Goal: Task Accomplishment & Management: Manage account settings

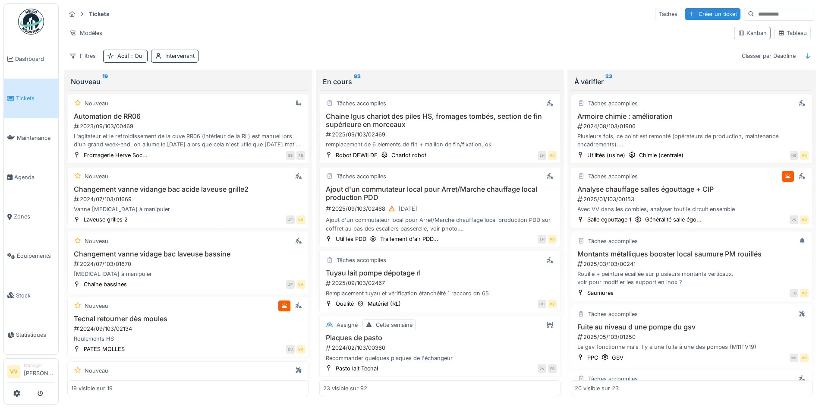
click at [21, 97] on span "Tickets" at bounding box center [35, 98] width 39 height 8
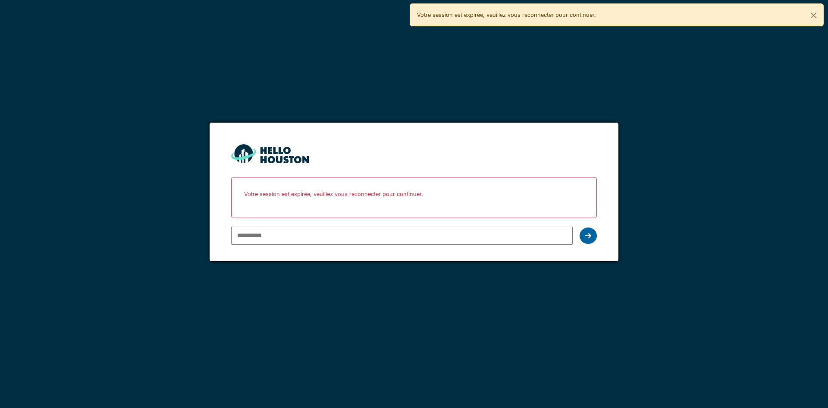
type input "**********"
click at [595, 232] on div at bounding box center [588, 235] width 17 height 16
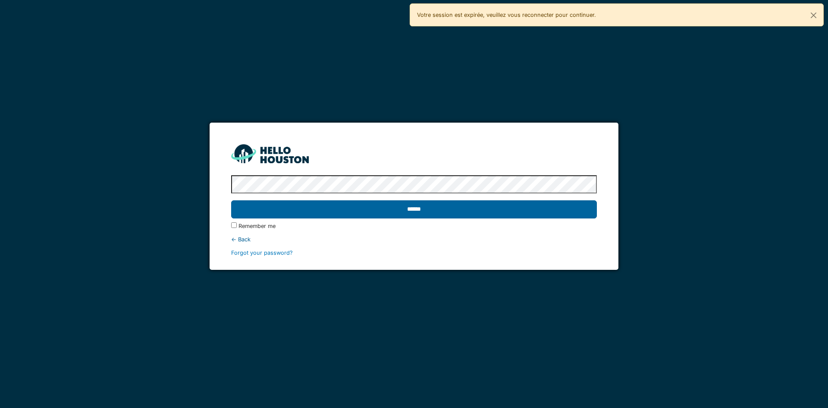
click at [562, 209] on input "******" at bounding box center [413, 209] width 365 height 18
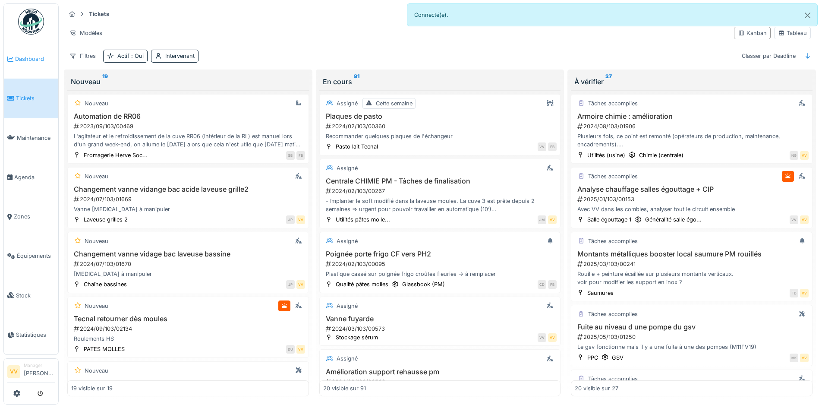
click at [25, 53] on link "Dashboard" at bounding box center [31, 58] width 54 height 39
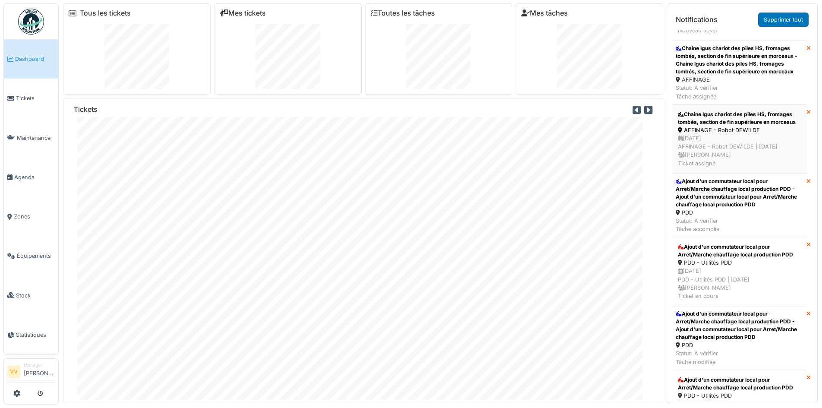
scroll to position [259, 0]
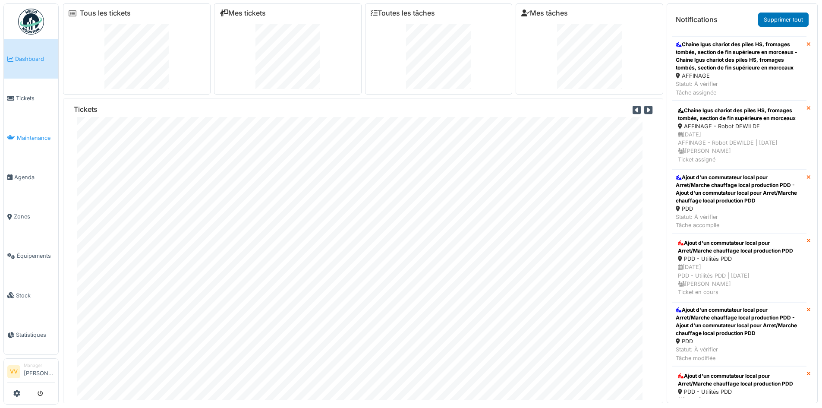
click at [30, 135] on span "Maintenance" at bounding box center [36, 138] width 38 height 8
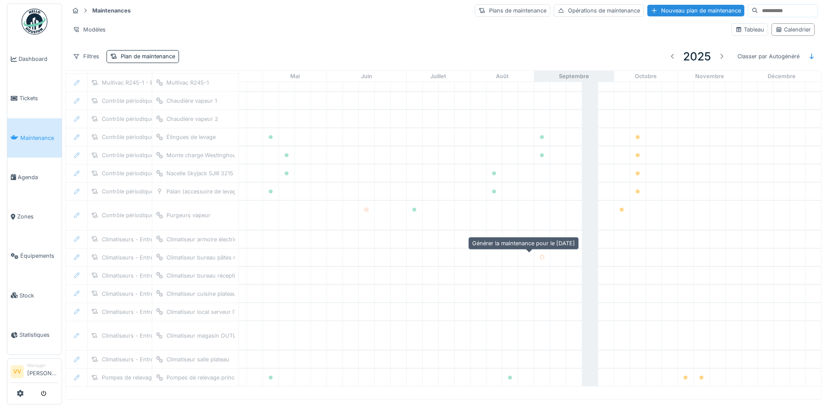
scroll to position [120, 283]
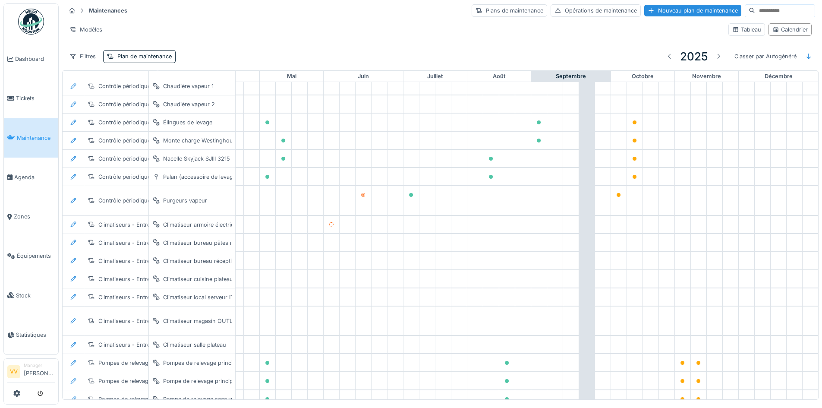
click at [145, 48] on div "Filtres Plan de maintenance 2025 Classer par Autogénéré" at bounding box center [440, 56] width 749 height 20
click at [148, 57] on div "Plan de maintenance" at bounding box center [144, 56] width 54 height 8
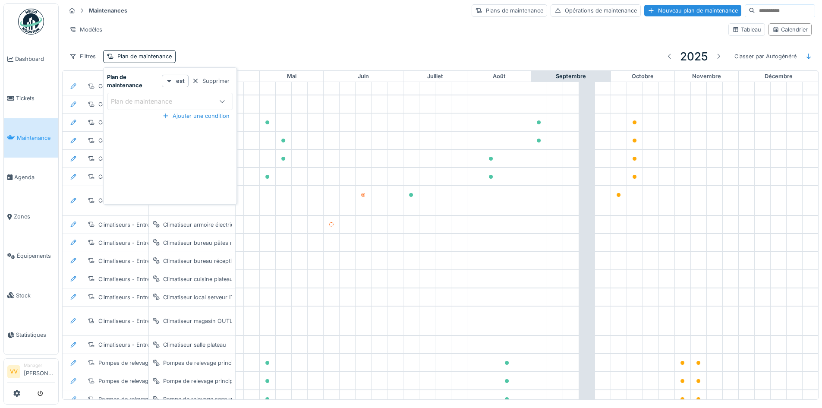
click at [206, 102] on div "Plan de maintenance" at bounding box center [161, 101] width 100 height 9
type maintenance_k4NTU "*******"
click at [185, 170] on span "Entretien Bizerba Balances" at bounding box center [153, 167] width 78 height 9
type input "*****"
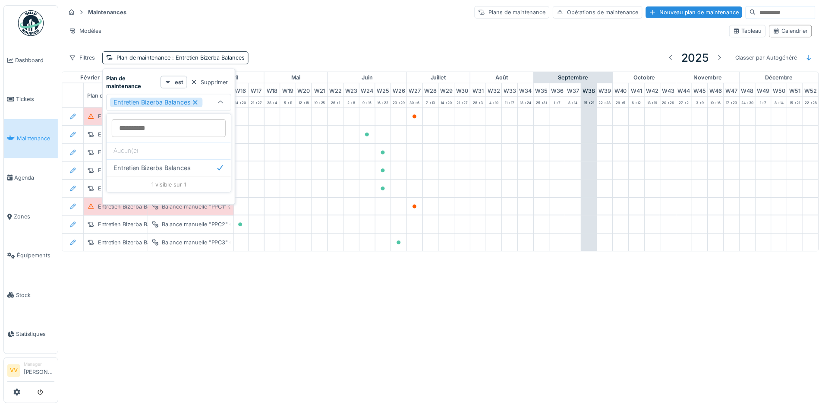
scroll to position [0, 283]
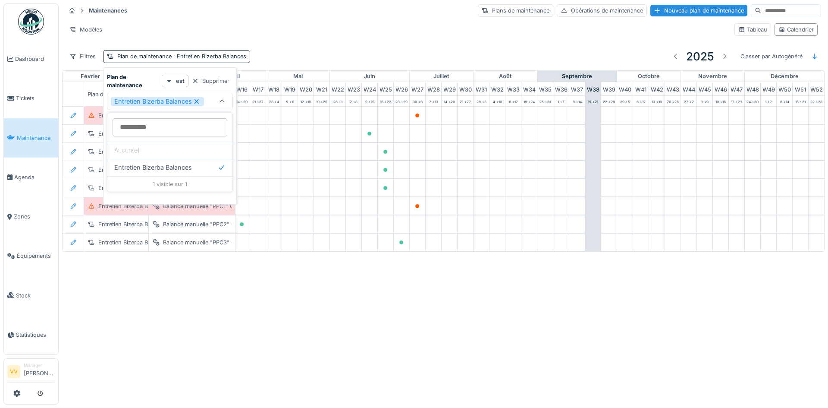
click at [559, 364] on div "Annuler Maintenances Plans de maintenance Opérations de maintenance Nouveau pla…" at bounding box center [414, 204] width 828 height 408
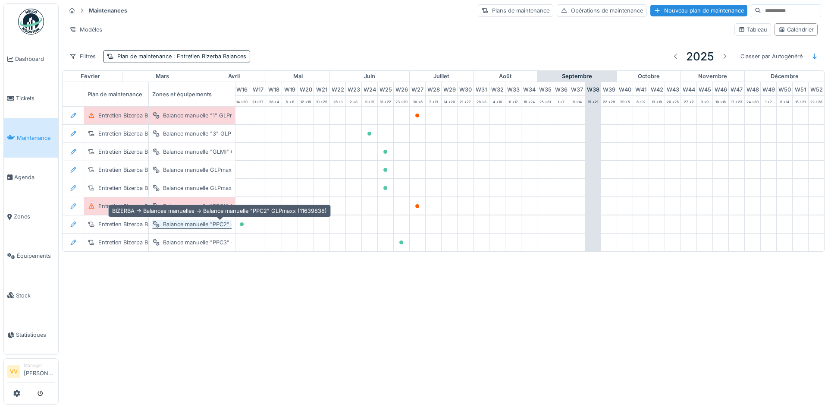
click at [188, 226] on div "Balance manuelle "PPC2" GLPmaxx (11639838)" at bounding box center [225, 224] width 124 height 8
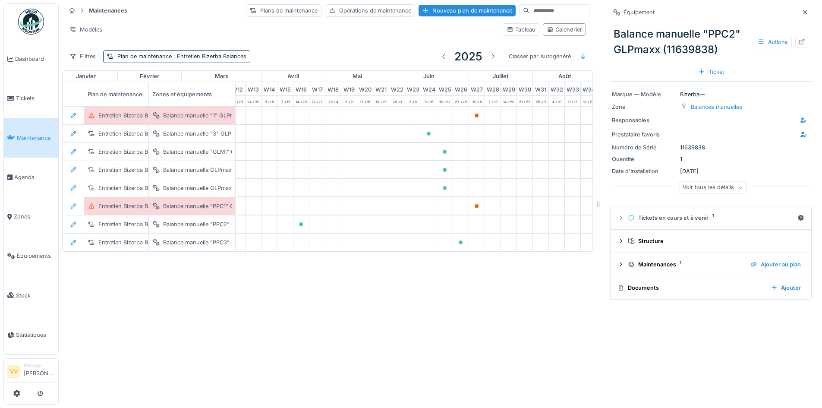
scroll to position [0, 206]
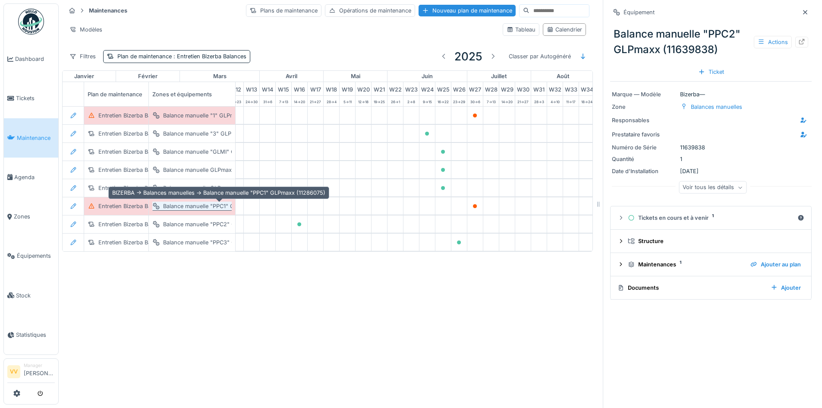
click at [211, 205] on div "Balance manuelle "PPC1" GLPmaxx (11286075)" at bounding box center [224, 206] width 122 height 8
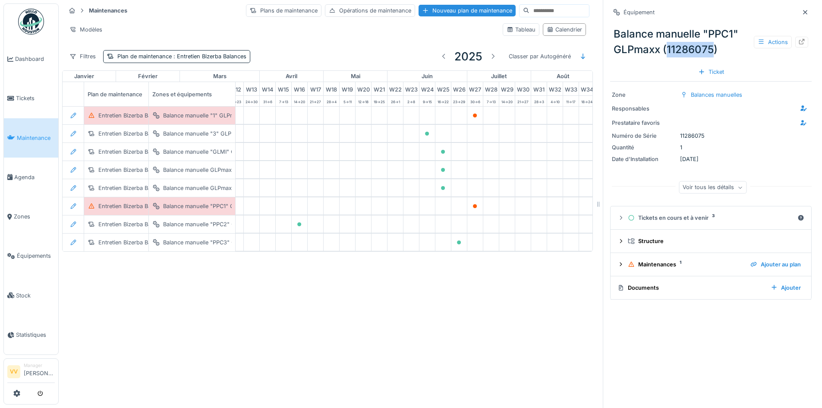
drag, startPoint x: 707, startPoint y: 48, endPoint x: 662, endPoint y: 50, distance: 44.5
click at [662, 50] on div "Balance manuelle "PPC1" GLPmaxx (11286075) Actions" at bounding box center [710, 42] width 201 height 38
copy div "11286075"
click at [187, 114] on div "Balance manuelle "1" GLPmaxx (11336353)" at bounding box center [219, 115] width 112 height 8
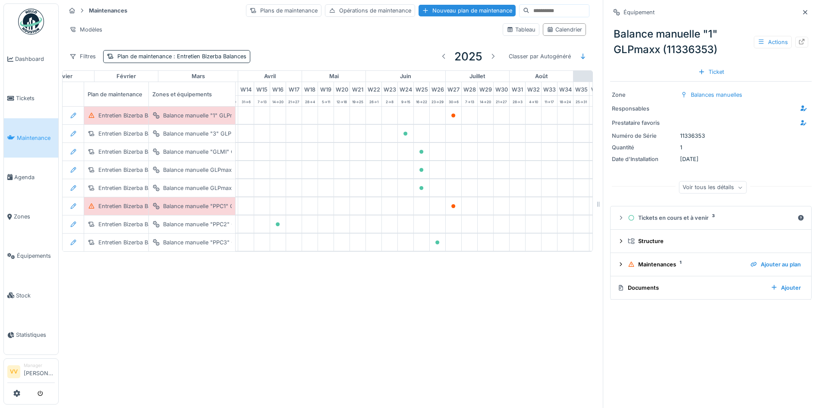
scroll to position [0, 243]
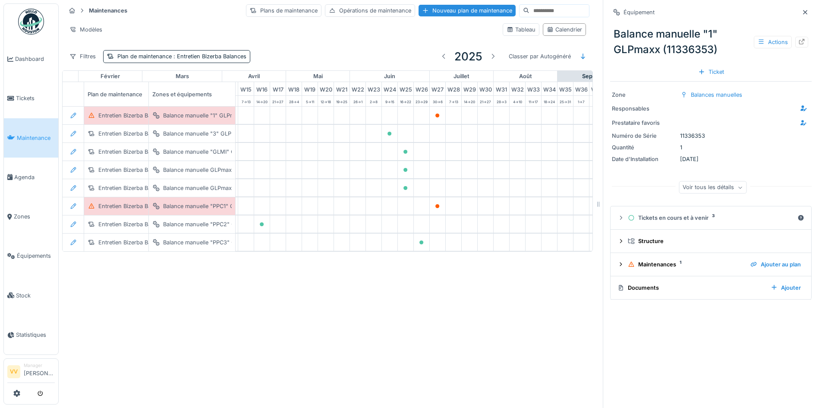
click at [290, 363] on div "Maintenances Plans de maintenance Opérations de maintenance Nouveau plan de mai…" at bounding box center [440, 204] width 763 height 408
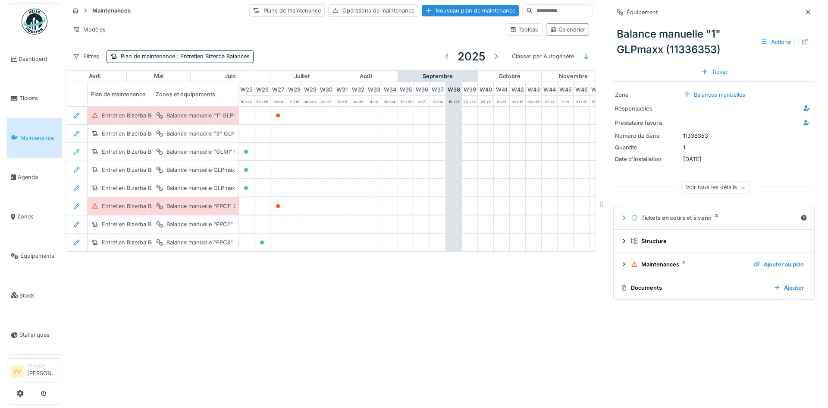
scroll to position [0, 321]
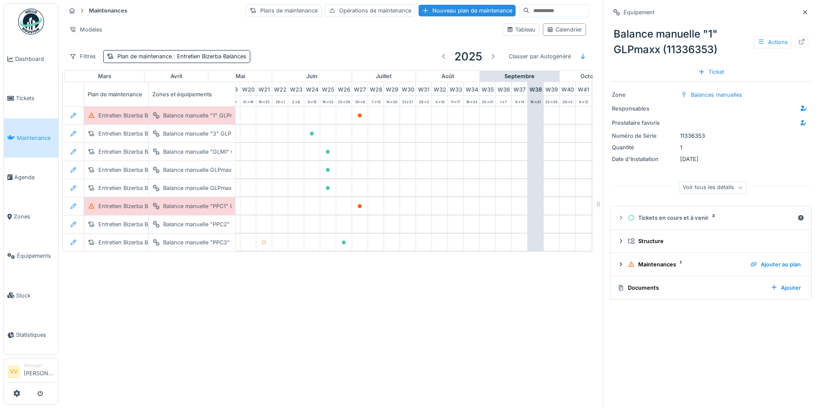
click at [755, 352] on div "Équipement Balance manuelle "1" GLPmaxx (11336353) Actions Ticket Zone Balances…" at bounding box center [711, 204] width 216 height 408
click at [801, 15] on div at bounding box center [804, 12] width 7 height 8
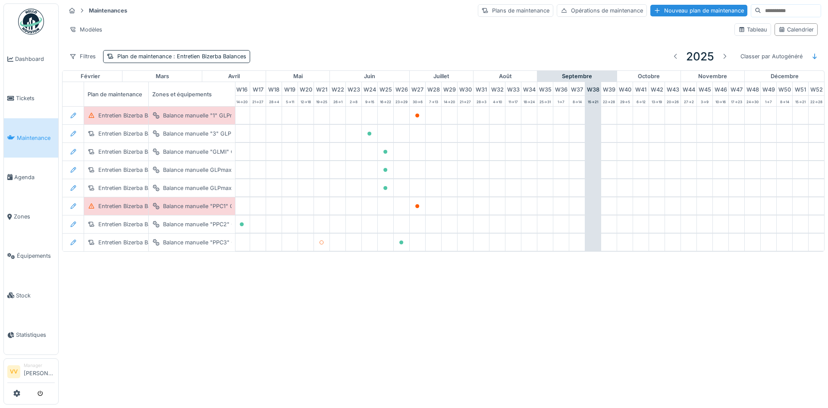
scroll to position [0, 283]
click at [21, 56] on span "Dashboard" at bounding box center [35, 59] width 40 height 8
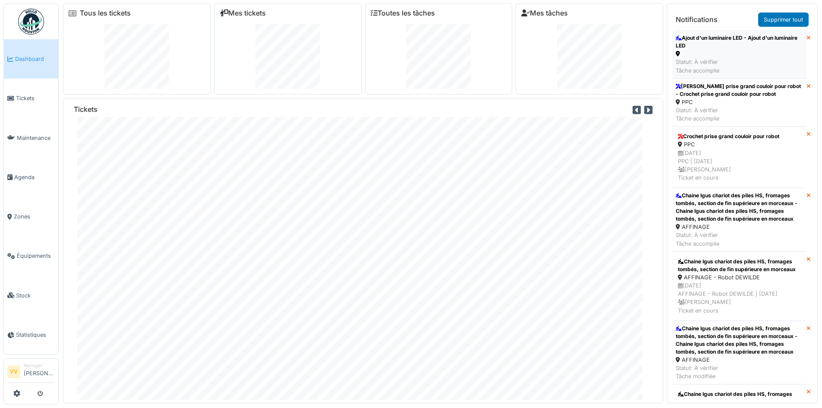
click at [738, 50] on div at bounding box center [739, 54] width 127 height 8
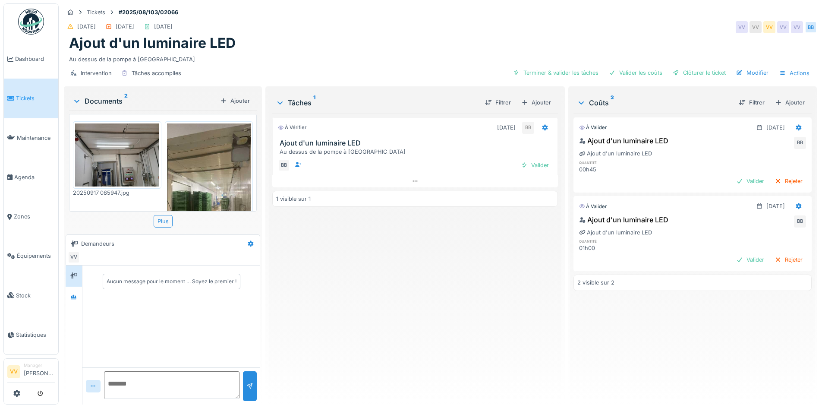
click at [89, 158] on img at bounding box center [117, 154] width 84 height 63
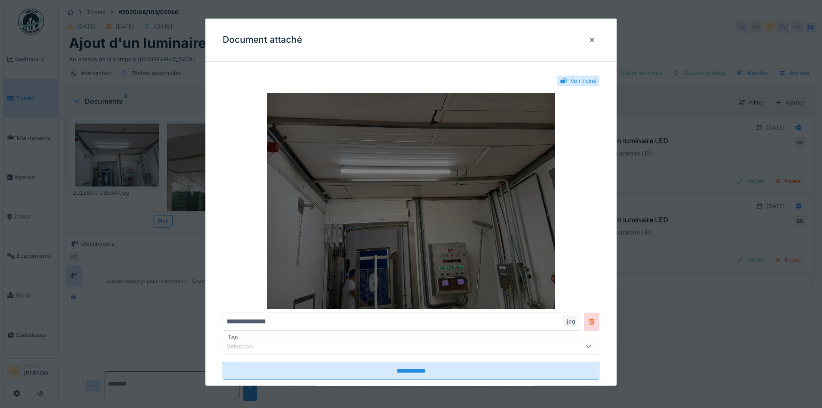
click at [478, 180] on img at bounding box center [411, 201] width 377 height 216
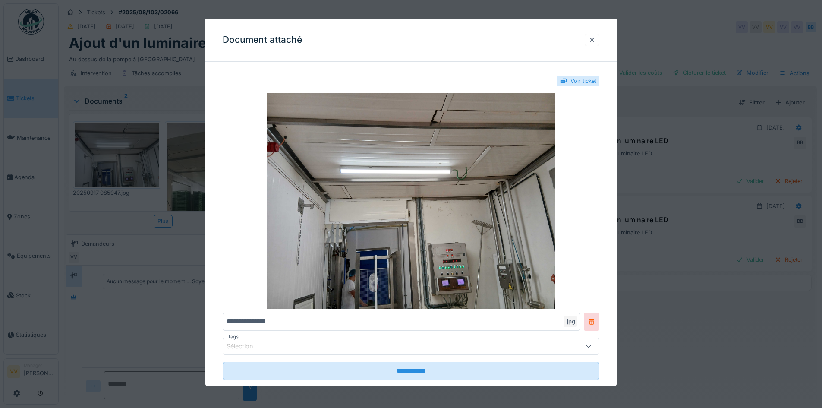
click at [593, 38] on div at bounding box center [591, 39] width 7 height 8
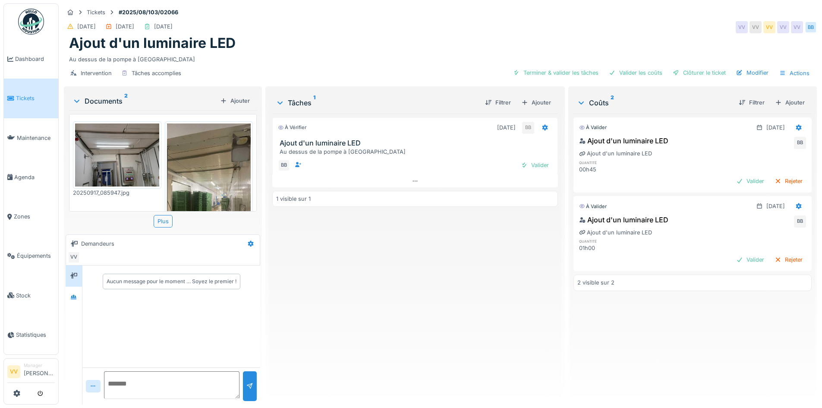
click at [204, 184] on img at bounding box center [209, 197] width 84 height 148
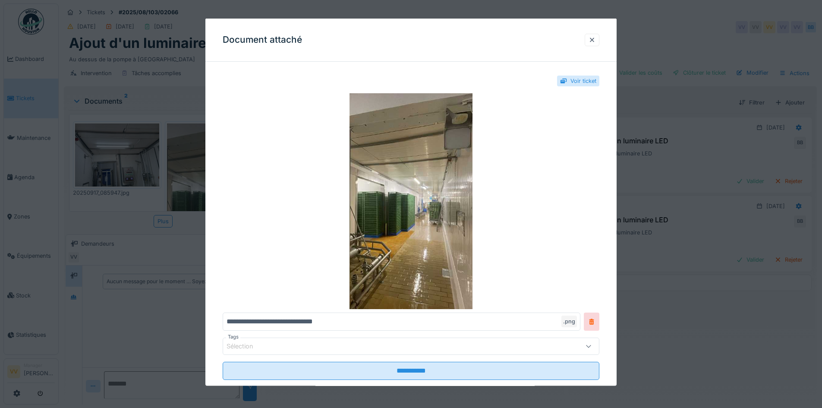
click at [123, 172] on div at bounding box center [411, 204] width 822 height 408
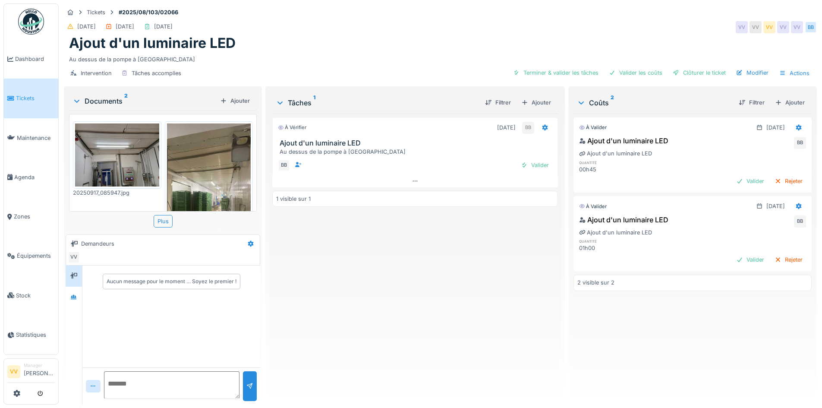
click at [123, 172] on img at bounding box center [117, 154] width 84 height 63
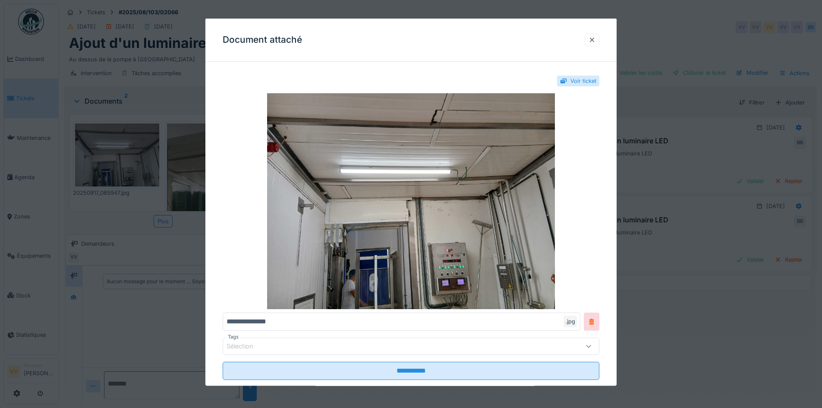
click at [123, 172] on div at bounding box center [411, 204] width 822 height 408
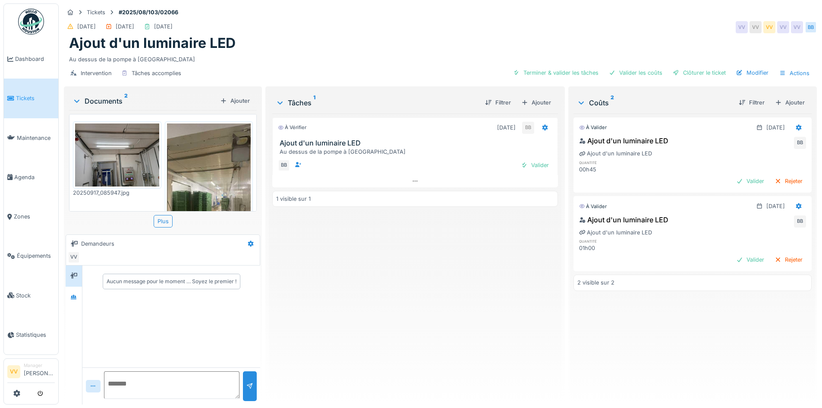
click at [395, 323] on div "À vérifier 22/08/2025 BB Ajout d'un luminaire LED Au dessus de la pompe à saumu…" at bounding box center [414, 255] width 285 height 284
click at [25, 59] on span "Dashboard" at bounding box center [35, 59] width 40 height 8
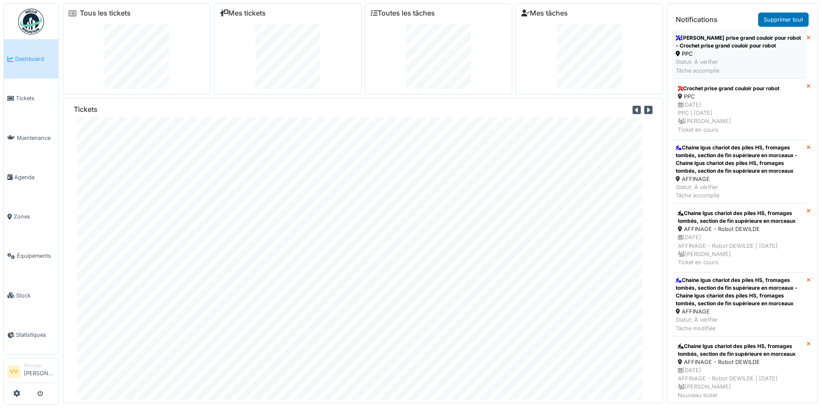
click at [742, 56] on div "PPC" at bounding box center [739, 54] width 127 height 8
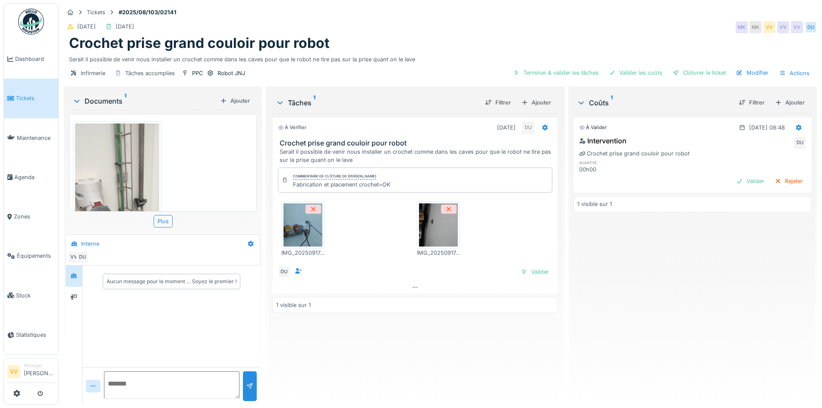
click at [135, 151] on img at bounding box center [117, 216] width 84 height 187
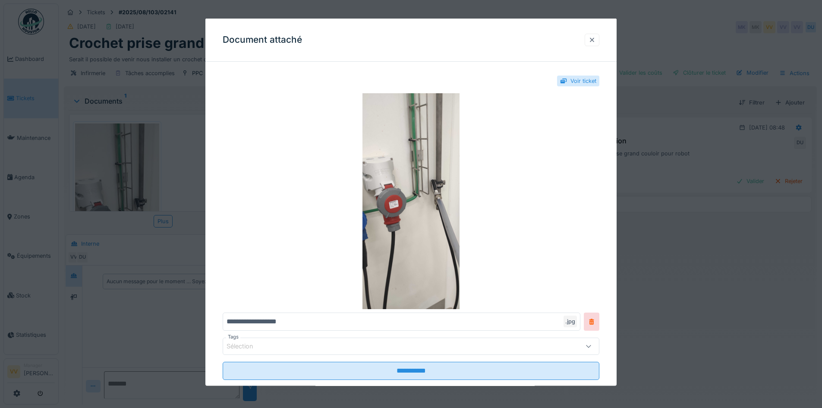
click at [594, 41] on div at bounding box center [591, 39] width 7 height 8
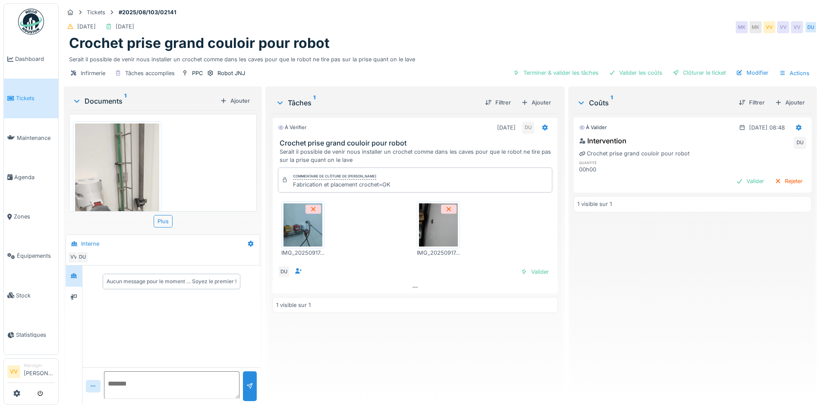
click at [301, 223] on img at bounding box center [302, 224] width 39 height 43
click at [430, 229] on img at bounding box center [438, 224] width 39 height 43
click at [530, 271] on div "Valider" at bounding box center [534, 272] width 35 height 12
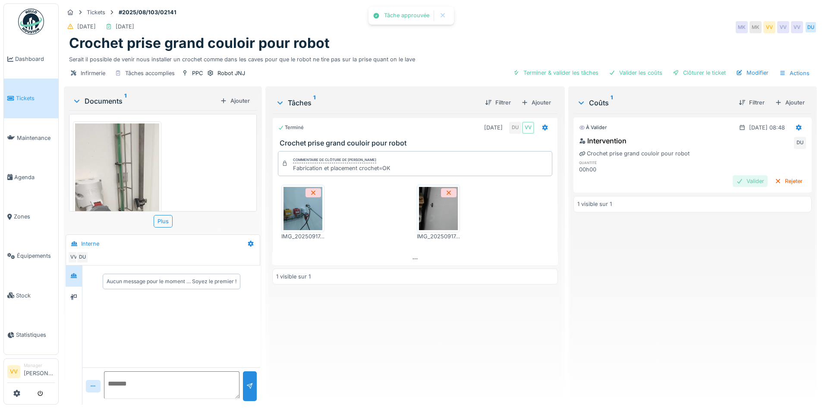
click at [732, 182] on div "Valider" at bounding box center [749, 181] width 35 height 12
click at [705, 72] on div "Clôturer le ticket" at bounding box center [699, 73] width 60 height 12
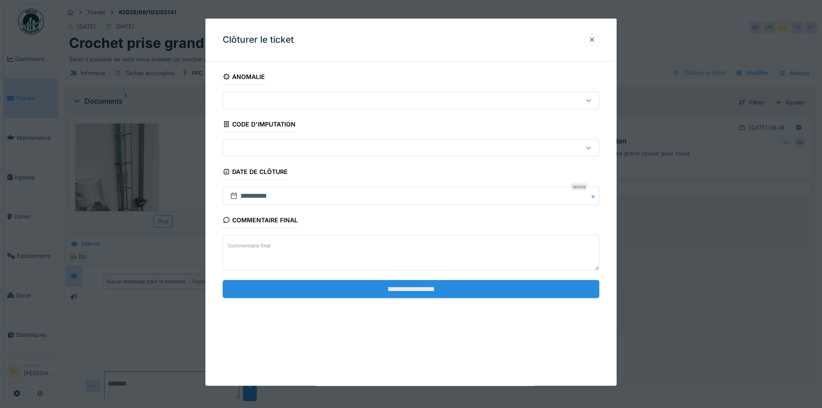
click at [415, 288] on input "**********" at bounding box center [411, 289] width 377 height 18
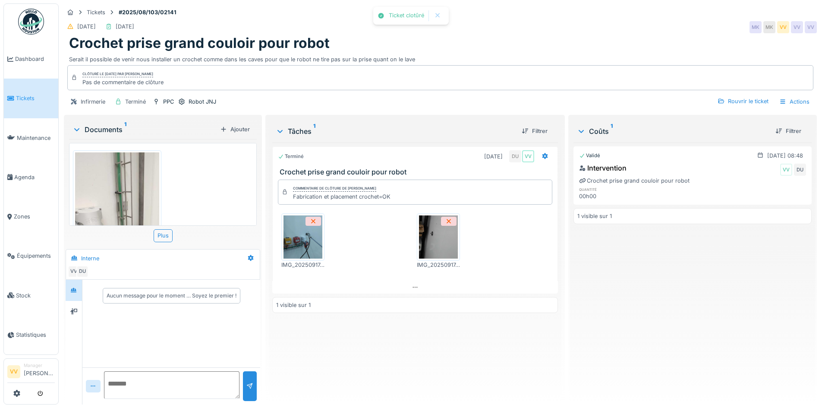
click at [640, 308] on div "Validé 17/09/2025 @ 08:48 Intervention VV DU Crochet prise grand couloir pour r…" at bounding box center [692, 269] width 238 height 255
click at [22, 95] on span "Tickets" at bounding box center [35, 98] width 39 height 8
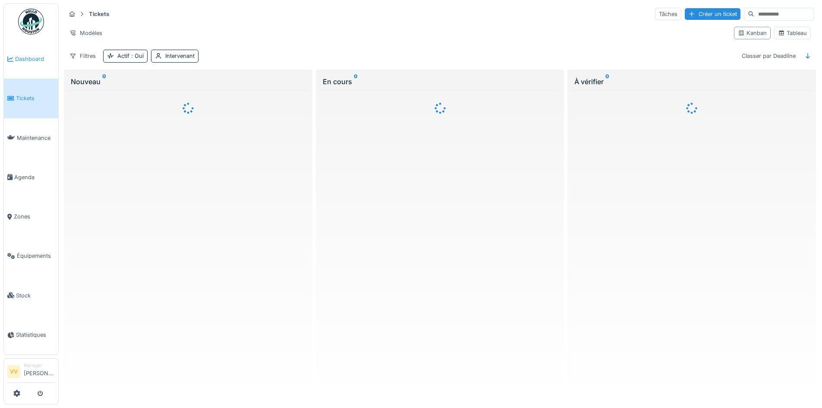
click at [30, 60] on span "Dashboard" at bounding box center [35, 59] width 40 height 8
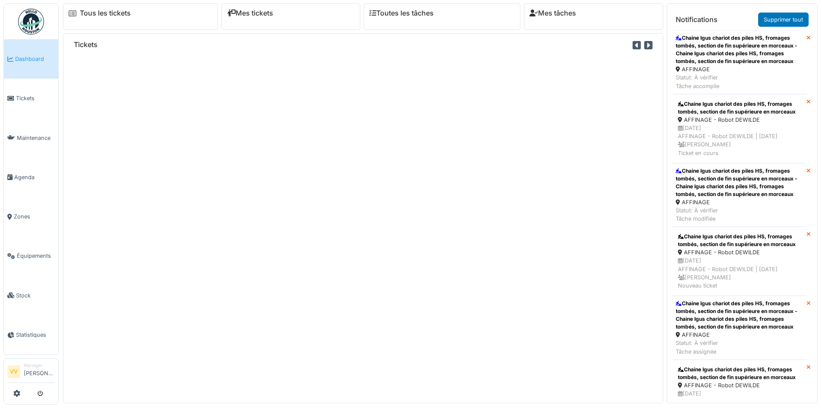
click at [30, 60] on span "Dashboard" at bounding box center [35, 59] width 40 height 8
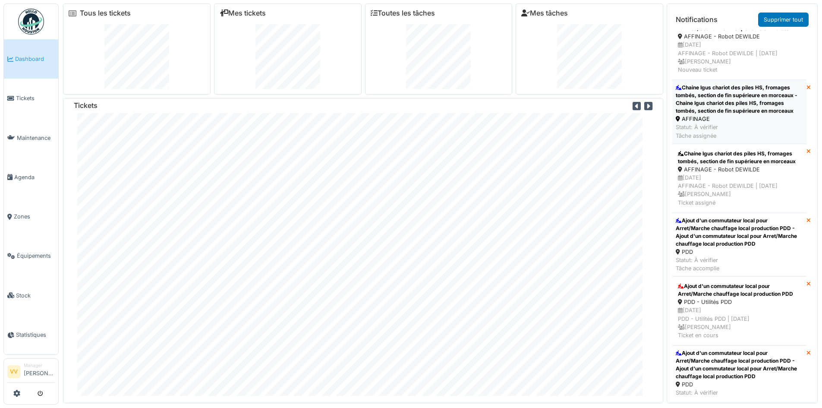
scroll to position [259, 0]
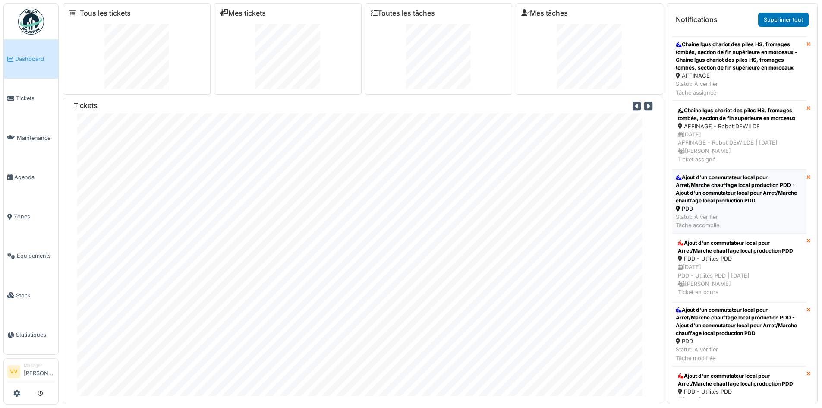
click at [757, 204] on div "Ajout d'un commutateur local pour Arret/Marche chauffage local production PDD -…" at bounding box center [739, 188] width 127 height 31
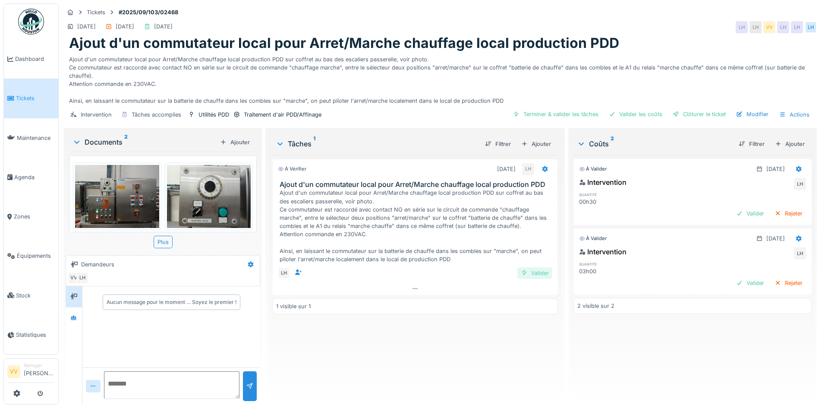
click at [531, 274] on div "Valider" at bounding box center [534, 273] width 35 height 12
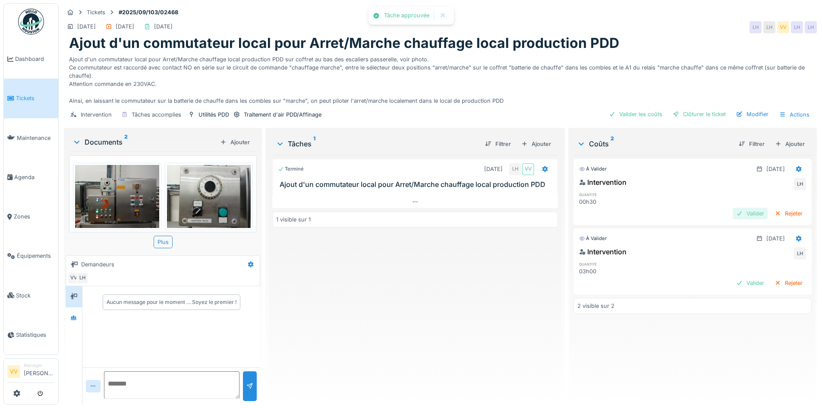
click at [734, 212] on div "Valider" at bounding box center [749, 213] width 35 height 12
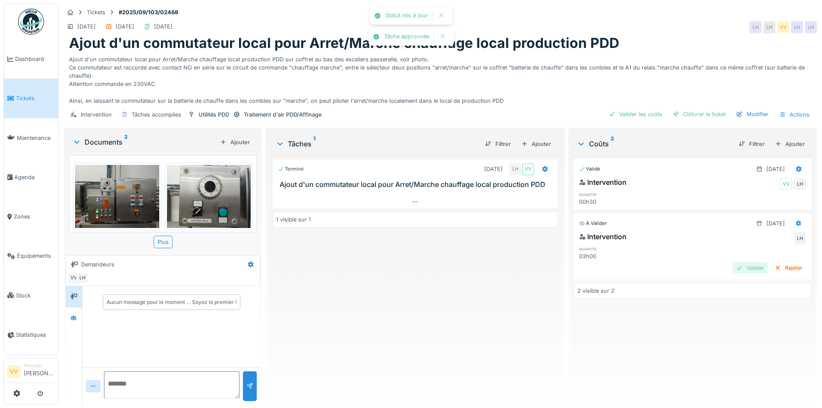
click at [734, 269] on div "Valider" at bounding box center [749, 268] width 35 height 12
click at [701, 116] on div "Clôturer le ticket" at bounding box center [699, 114] width 60 height 12
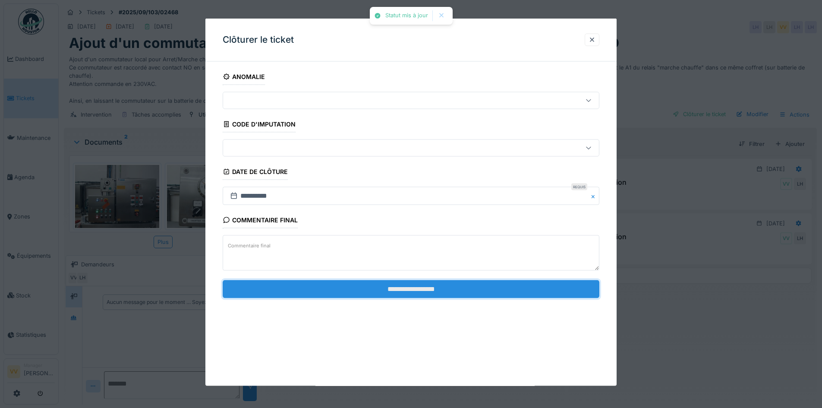
click at [432, 291] on input "**********" at bounding box center [411, 289] width 377 height 18
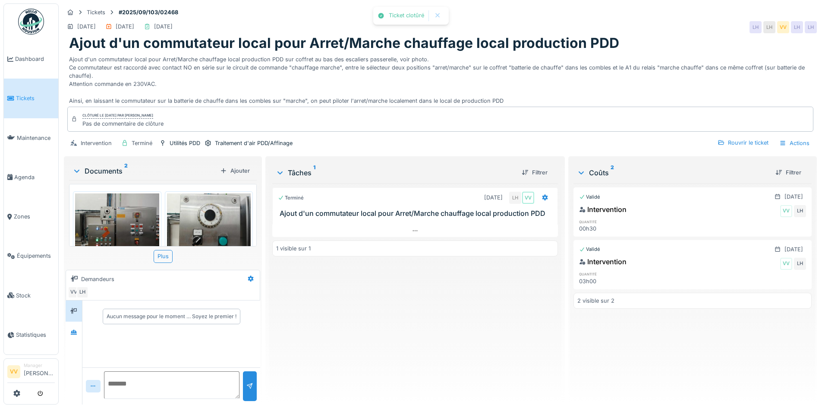
drag, startPoint x: 439, startPoint y: 290, endPoint x: 443, endPoint y: 286, distance: 5.2
click at [441, 289] on div "Terminé 15/09/2025 LH VV Ajout d'un commutateur local pour Arret/Marche chauffa…" at bounding box center [414, 290] width 285 height 214
click at [22, 61] on span "Dashboard" at bounding box center [35, 59] width 40 height 8
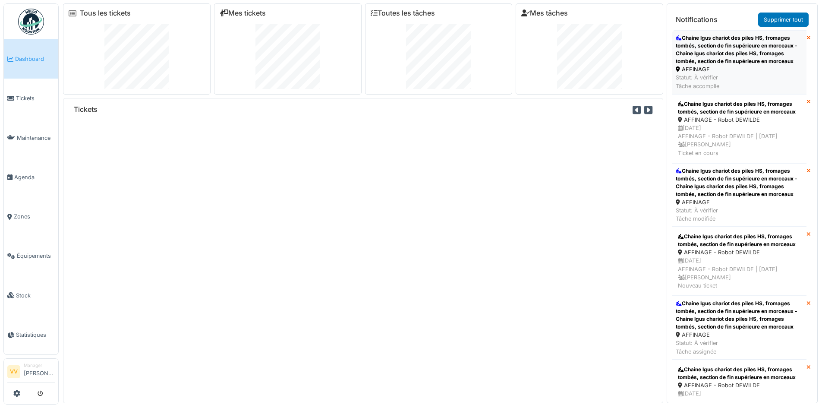
click at [736, 36] on div "Chaine Igus chariot des piles HS, fromages tombés, section de fin supérieure en…" at bounding box center [739, 49] width 127 height 31
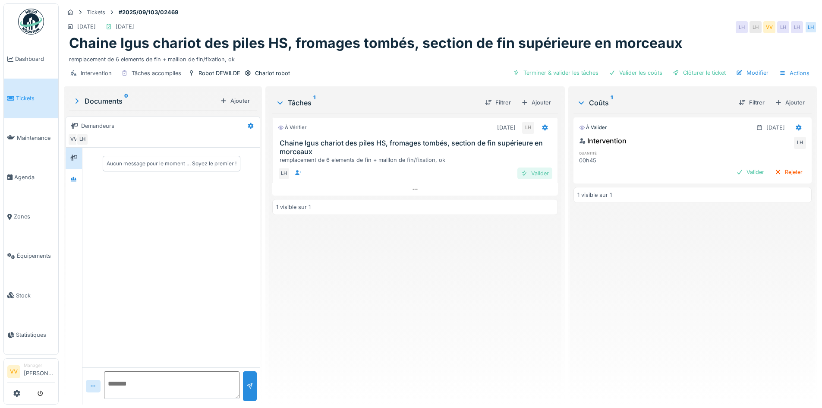
click at [528, 169] on div "Valider" at bounding box center [534, 173] width 35 height 12
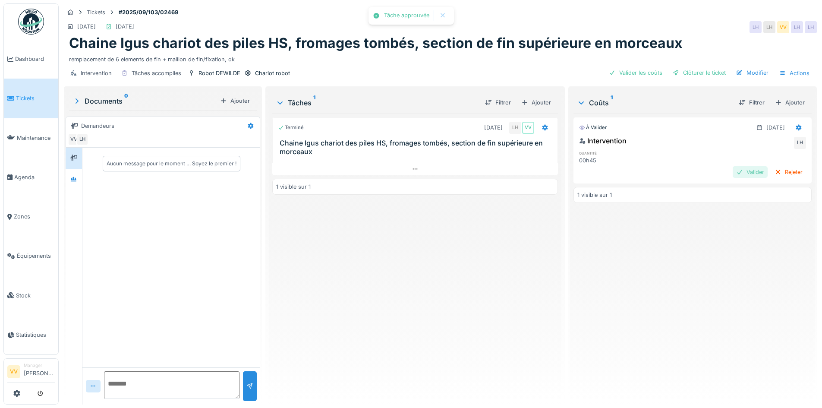
click at [736, 171] on div "Valider" at bounding box center [749, 172] width 35 height 12
click at [685, 70] on div "Clôturer le ticket" at bounding box center [699, 73] width 60 height 12
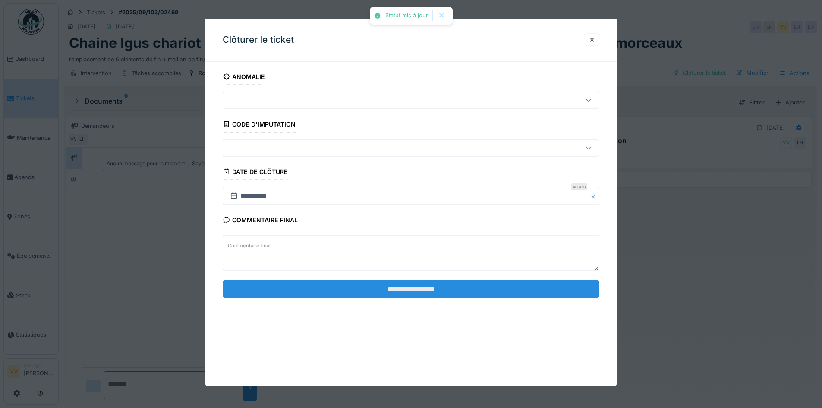
click at [353, 288] on input "**********" at bounding box center [411, 289] width 377 height 18
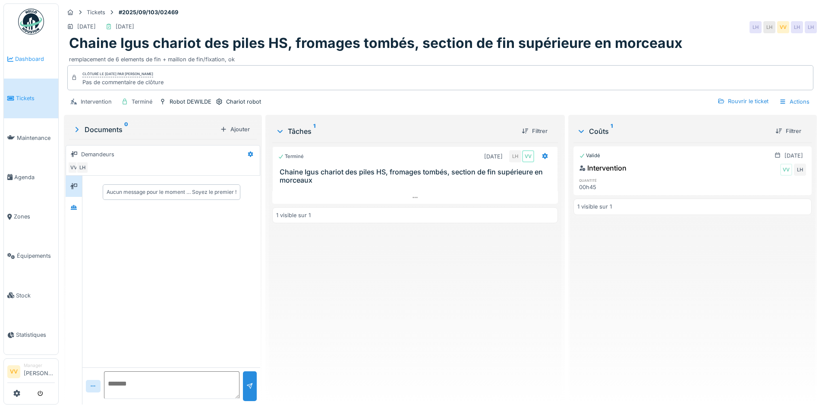
click at [22, 56] on span "Dashboard" at bounding box center [35, 59] width 40 height 8
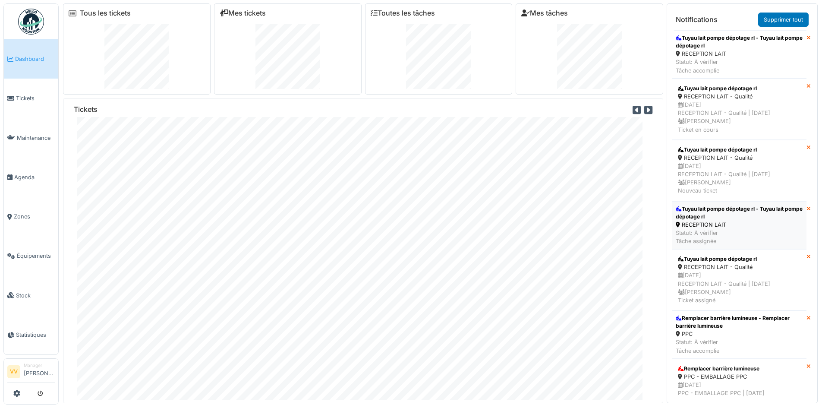
click at [752, 221] on div "RECEPTION LAIT" at bounding box center [739, 224] width 127 height 8
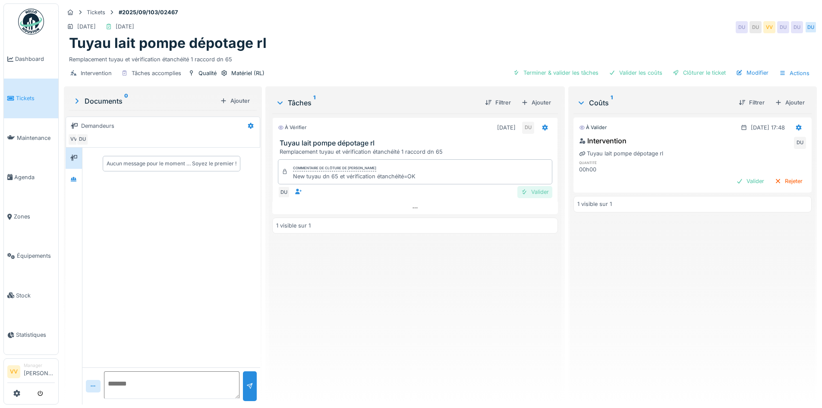
click at [534, 194] on div "Valider" at bounding box center [534, 192] width 35 height 12
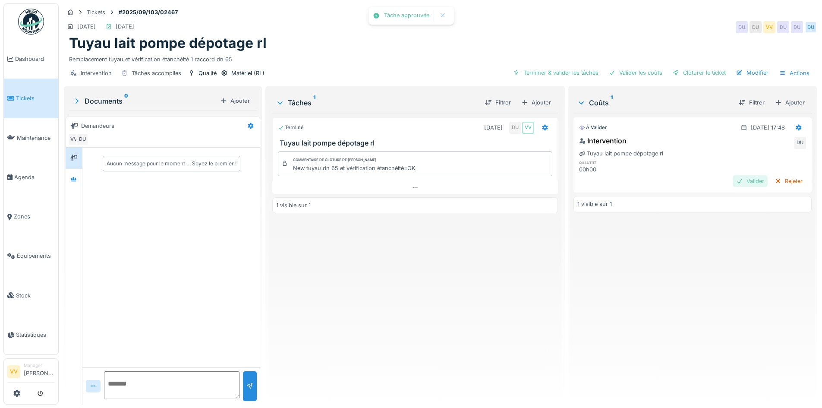
click at [732, 183] on div "Valider" at bounding box center [749, 181] width 35 height 12
click at [687, 69] on div "Clôturer le ticket" at bounding box center [699, 73] width 60 height 12
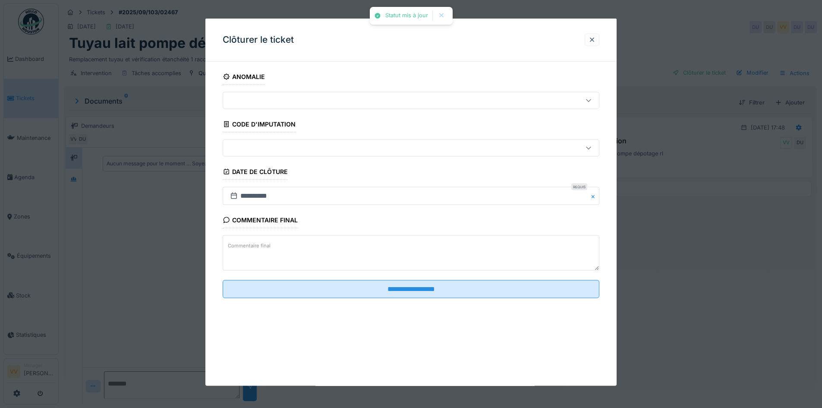
click at [462, 298] on fieldset "**********" at bounding box center [411, 187] width 377 height 236
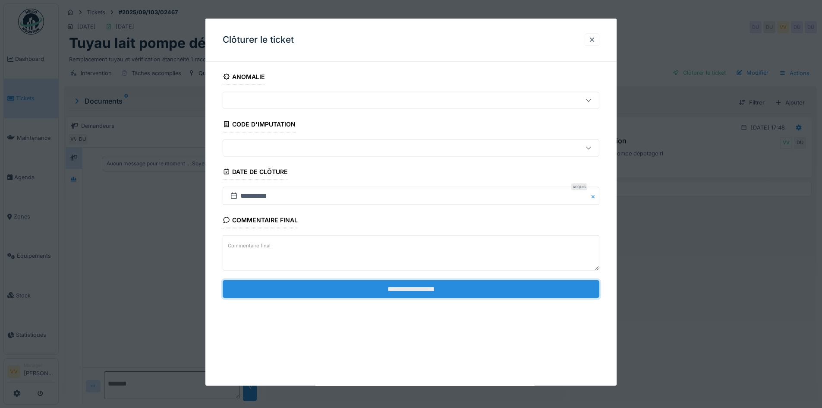
click at [463, 290] on input "**********" at bounding box center [411, 289] width 377 height 18
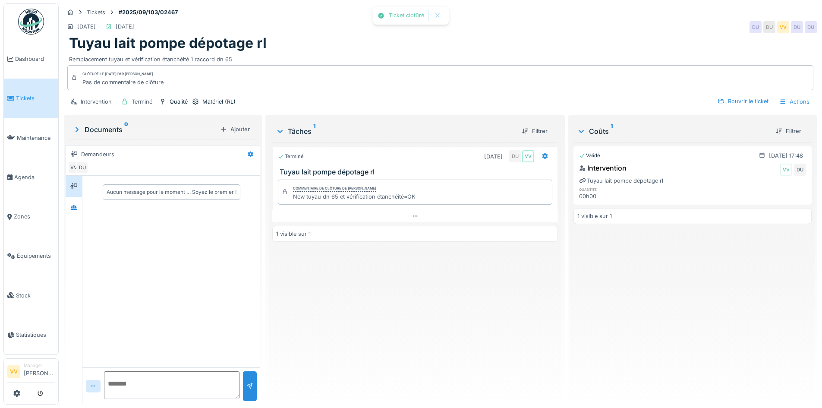
click at [725, 262] on div "Validé 16/09/2025 @ 17:48 Intervention VV DU Tuyau lait pompe dépotage rl quant…" at bounding box center [692, 269] width 238 height 255
click at [29, 59] on span "Dashboard" at bounding box center [35, 59] width 40 height 8
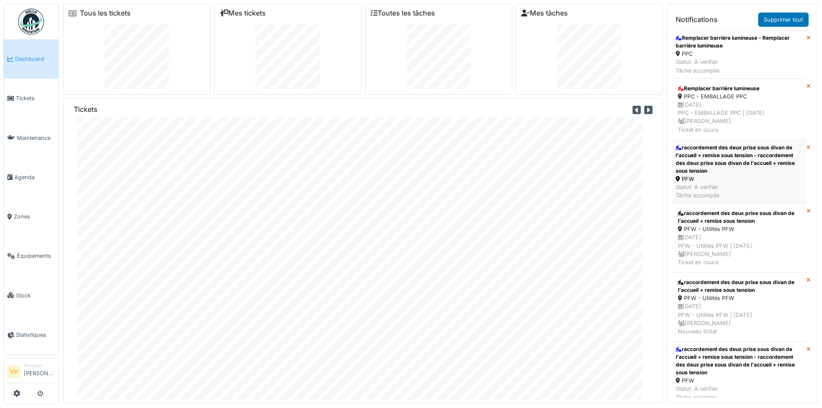
click at [735, 157] on div "raccordement des deux prise sous divan de l'accueil + remise sous tension - rac…" at bounding box center [739, 159] width 127 height 31
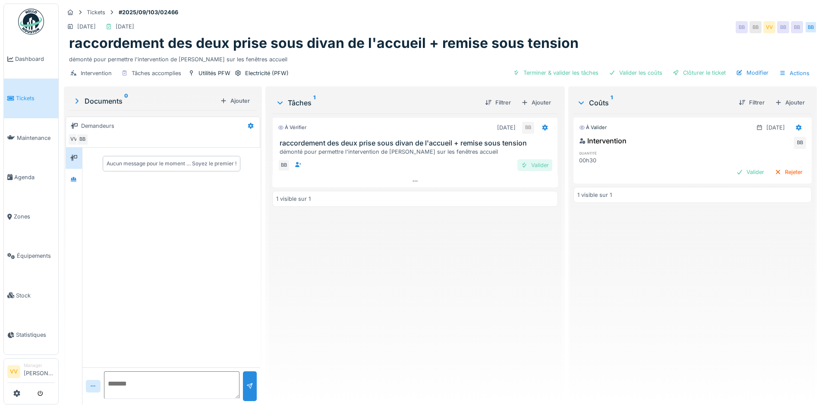
click at [524, 159] on div "Valider" at bounding box center [534, 165] width 35 height 12
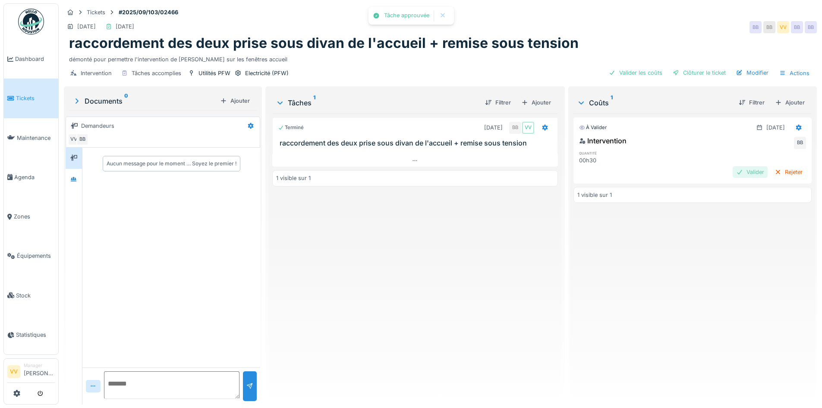
click at [732, 170] on div "Valider" at bounding box center [749, 172] width 35 height 12
click at [691, 73] on div "Clôturer le ticket" at bounding box center [699, 73] width 60 height 12
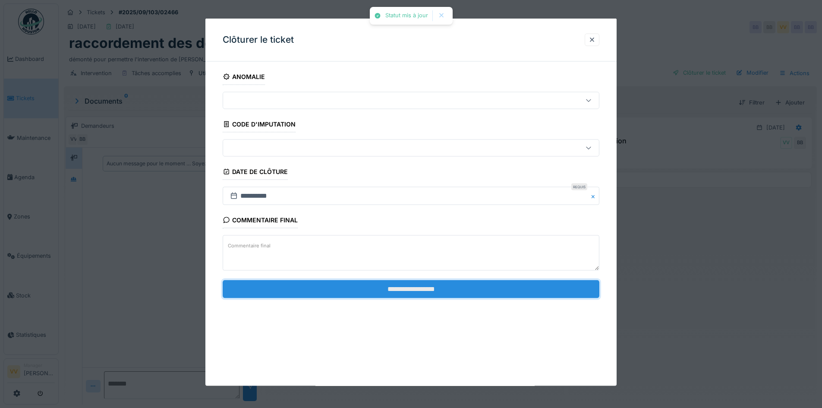
click at [406, 284] on input "**********" at bounding box center [411, 289] width 377 height 18
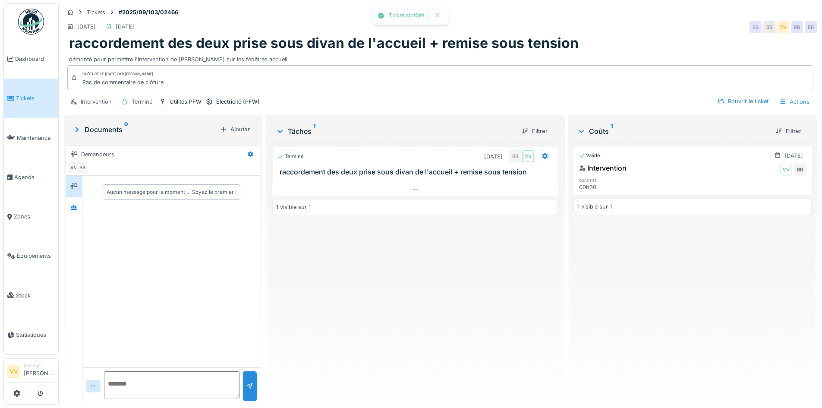
click at [421, 272] on div "Terminé 16/09/2025 BB VV raccordement des deux prise sous divan de l'accueil + …" at bounding box center [414, 269] width 285 height 255
click at [45, 64] on link "Dashboard" at bounding box center [31, 58] width 54 height 39
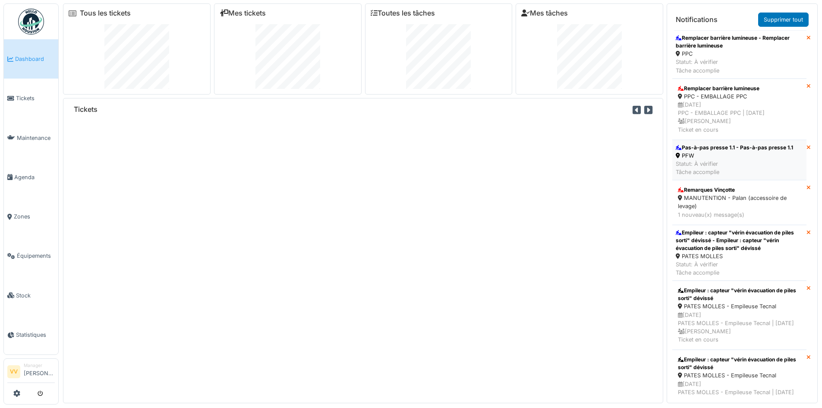
click at [699, 158] on div "PFW" at bounding box center [734, 155] width 117 height 8
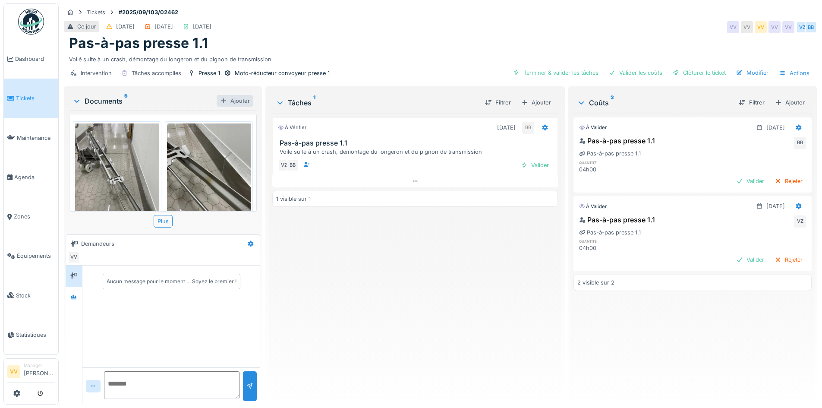
click at [230, 97] on div "Ajouter" at bounding box center [235, 101] width 37 height 12
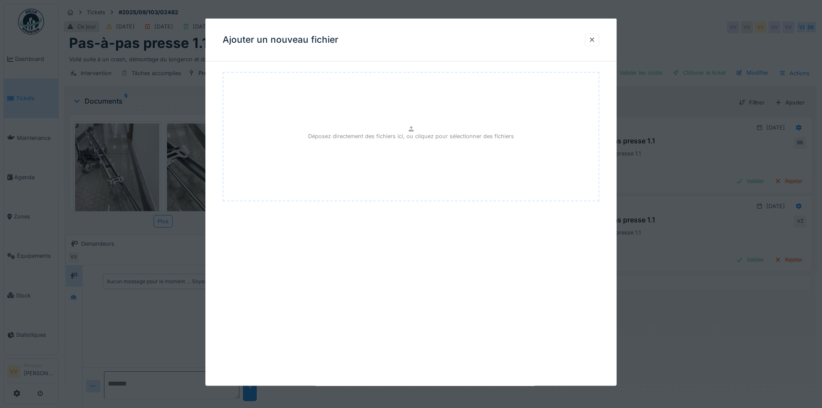
click at [359, 138] on p "Déposez directement des fichiers ici, ou cliquez pour sélectionner des fichiers" at bounding box center [411, 136] width 206 height 8
type input "**********"
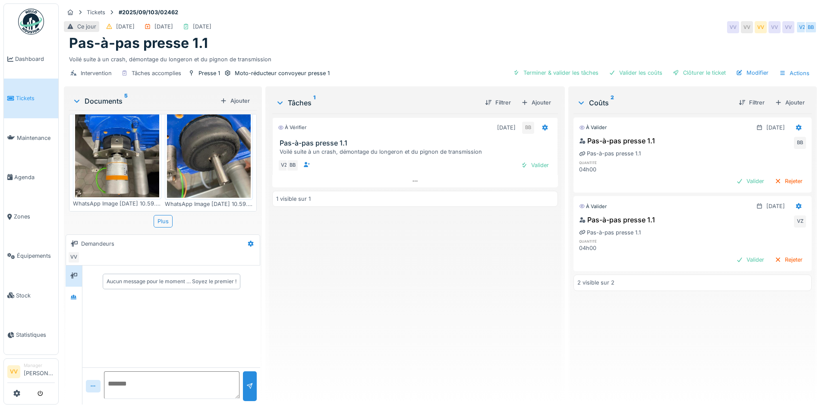
scroll to position [378, 0]
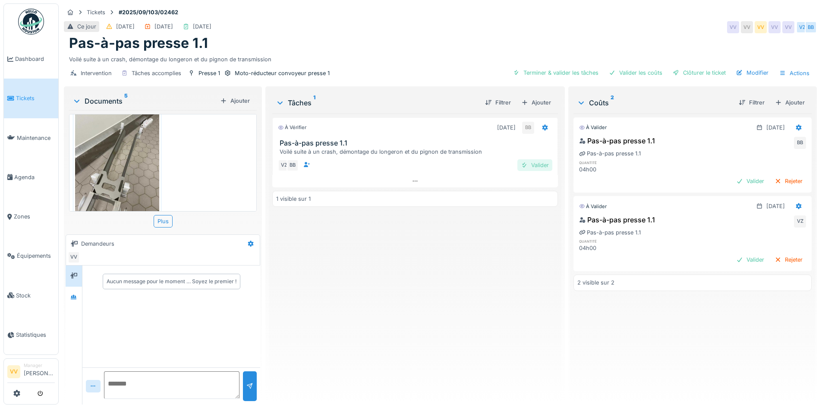
click at [532, 163] on div "Valider" at bounding box center [534, 165] width 35 height 12
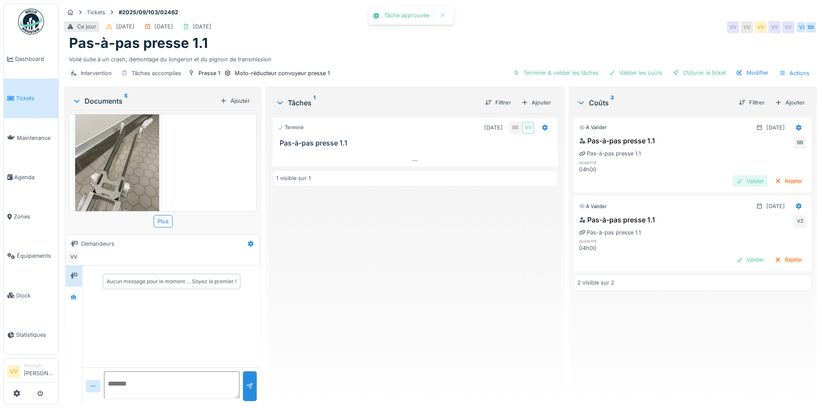
click at [735, 179] on div "Valider" at bounding box center [749, 181] width 35 height 12
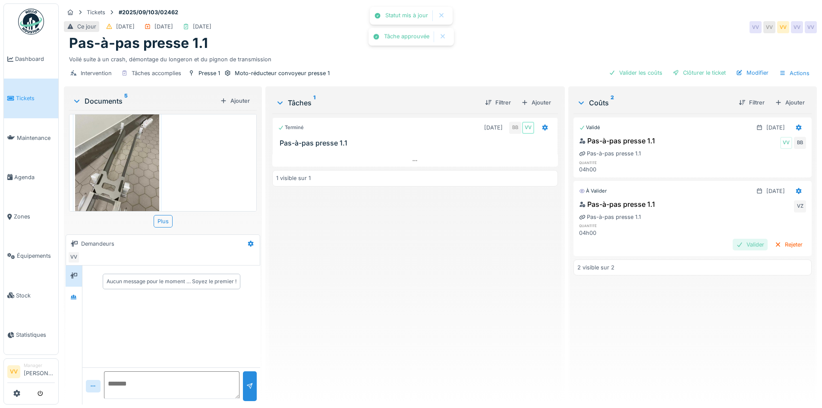
click at [735, 244] on div "Valider" at bounding box center [749, 245] width 35 height 12
click at [708, 72] on div "Clôturer le ticket" at bounding box center [699, 73] width 60 height 12
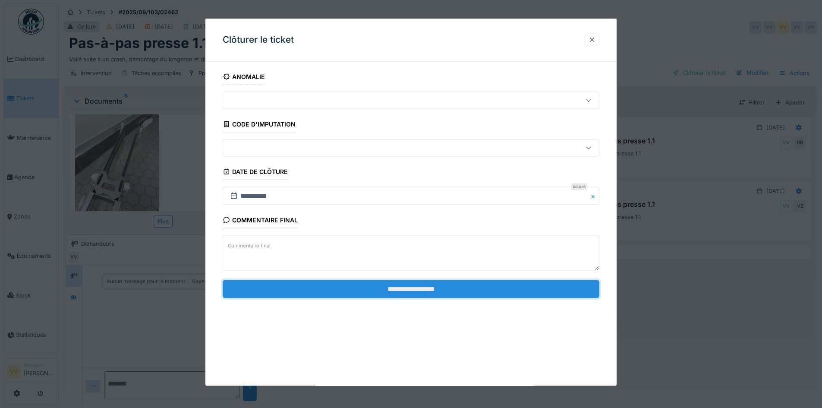
click at [451, 291] on input "**********" at bounding box center [411, 289] width 377 height 18
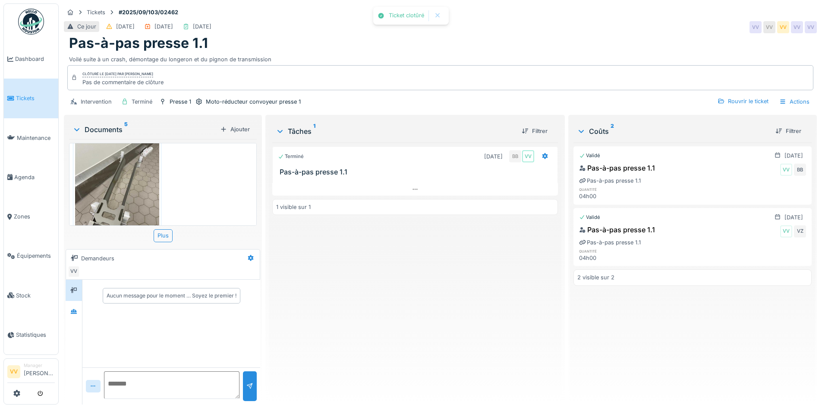
click at [484, 299] on div "Terminé 16/09/2025 BB VV Pas-à-pas presse 1.1 1 visible sur 1" at bounding box center [414, 269] width 285 height 255
click at [18, 50] on link "Dashboard" at bounding box center [31, 58] width 54 height 39
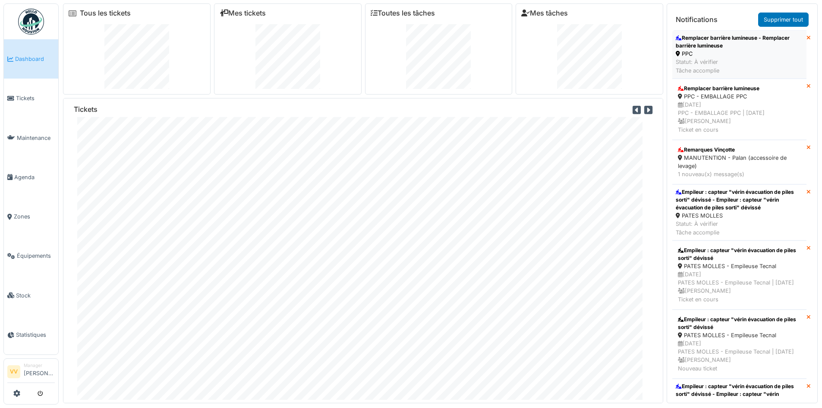
click at [733, 53] on div "PPC" at bounding box center [739, 54] width 127 height 8
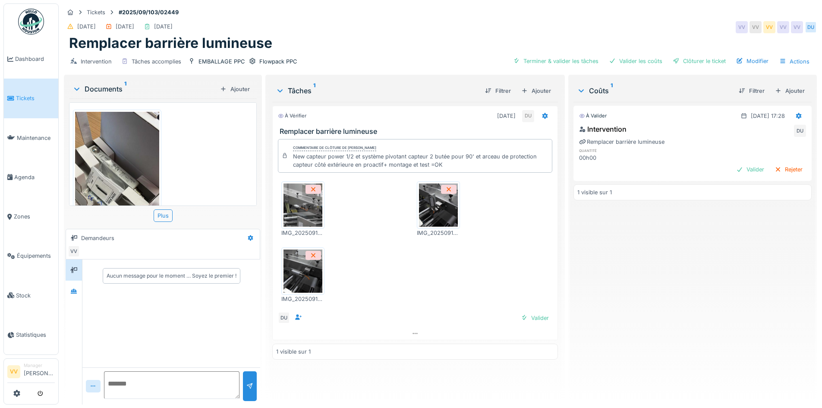
click at [440, 215] on img at bounding box center [438, 204] width 39 height 43
click at [304, 268] on img at bounding box center [302, 270] width 39 height 43
click at [534, 319] on div "Valider" at bounding box center [534, 318] width 35 height 12
click at [738, 166] on div "Valider" at bounding box center [749, 169] width 35 height 12
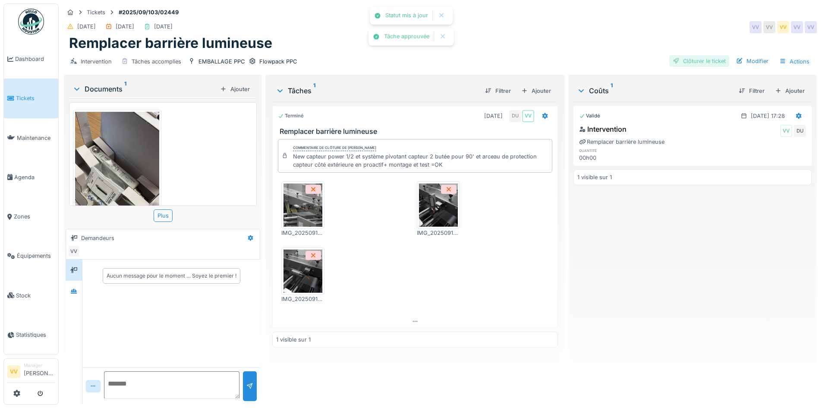
click at [702, 61] on div "Clôturer le ticket" at bounding box center [699, 61] width 60 height 12
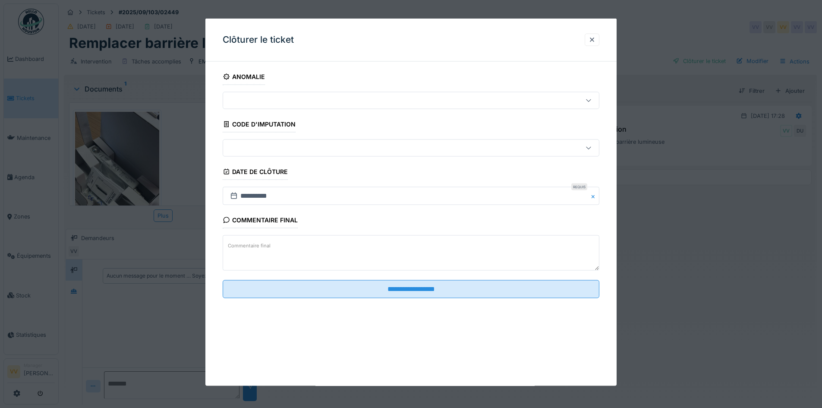
click at [372, 247] on textarea "Commentaire final" at bounding box center [411, 252] width 377 height 35
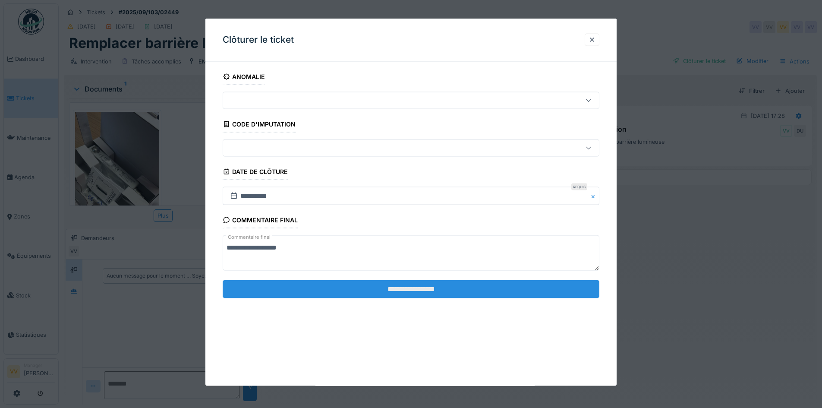
type textarea "**********"
click at [418, 289] on input "**********" at bounding box center [411, 289] width 377 height 18
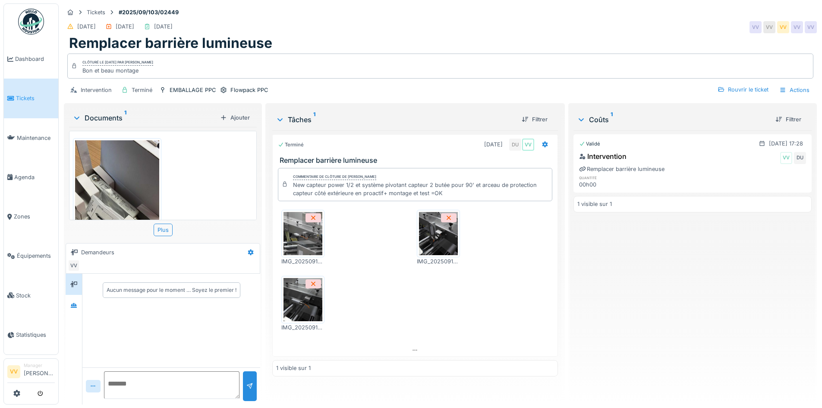
scroll to position [6, 0]
click at [28, 55] on span "Dashboard" at bounding box center [35, 59] width 40 height 8
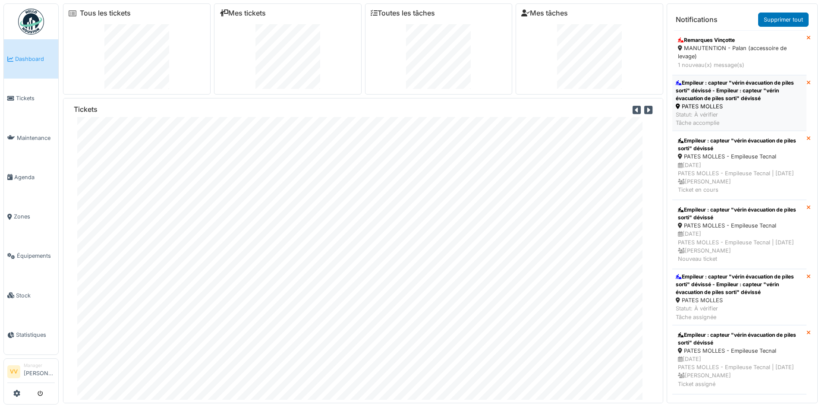
click at [770, 104] on div "PATES MOLLES" at bounding box center [739, 106] width 127 height 8
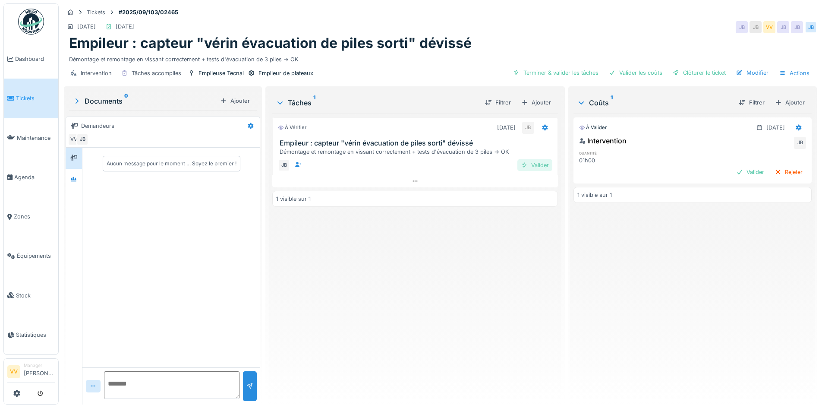
click at [525, 164] on div "Valider" at bounding box center [534, 165] width 35 height 12
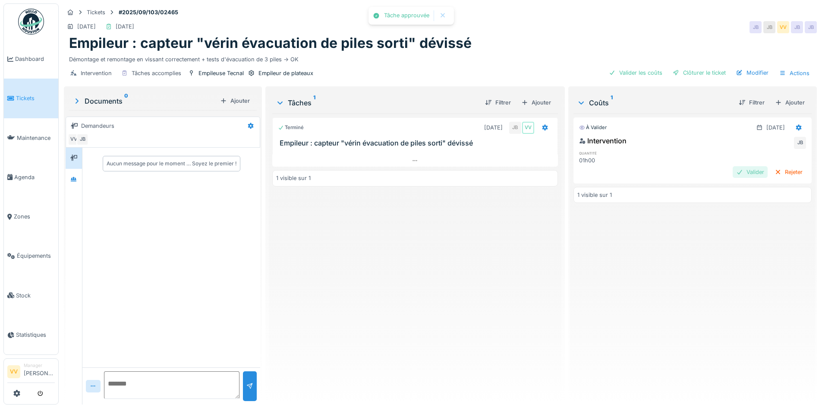
click at [738, 175] on div "Valider" at bounding box center [749, 172] width 35 height 12
click at [697, 72] on div "Clôturer le ticket" at bounding box center [699, 73] width 60 height 12
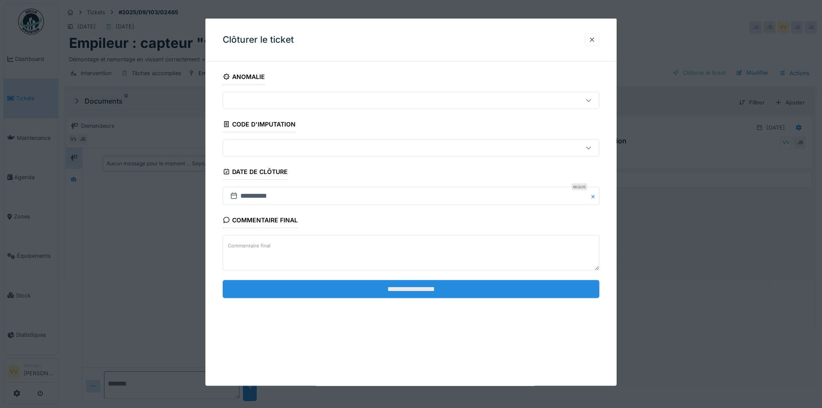
click at [504, 289] on input "**********" at bounding box center [411, 289] width 377 height 18
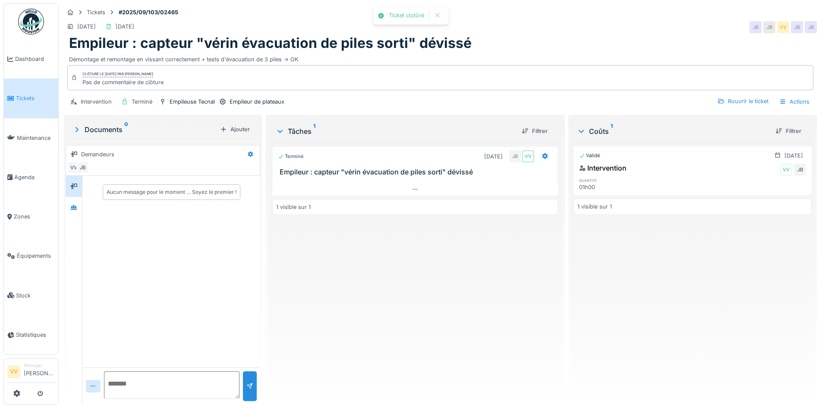
click at [553, 291] on div "Terminé 16/09/2025 JB VV Empileur : capteur "vérin évacuation de piles sorti" d…" at bounding box center [414, 269] width 285 height 255
click at [16, 53] on link "Dashboard" at bounding box center [31, 58] width 54 height 39
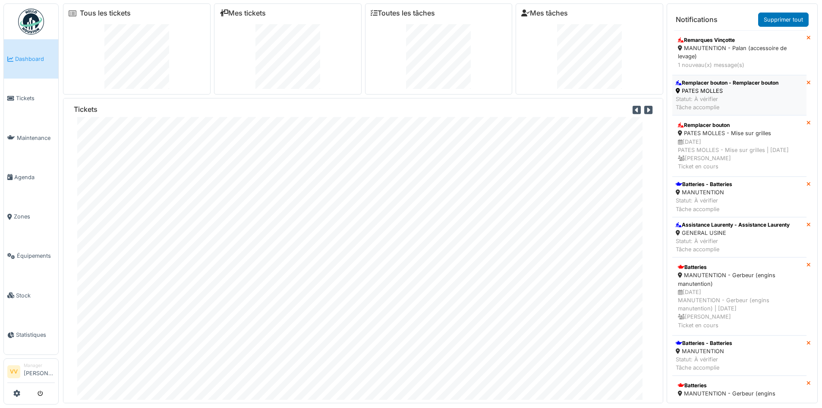
click at [728, 93] on div "PATES MOLLES" at bounding box center [727, 91] width 103 height 8
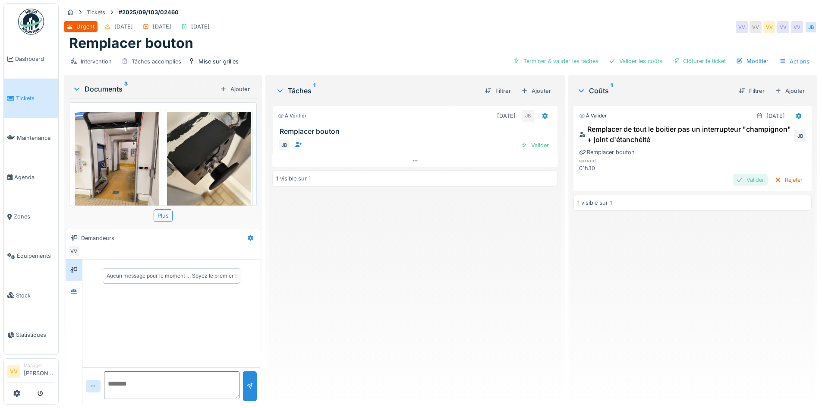
click at [737, 174] on div "Valider" at bounding box center [749, 180] width 35 height 12
click at [542, 145] on div "Valider" at bounding box center [534, 145] width 35 height 12
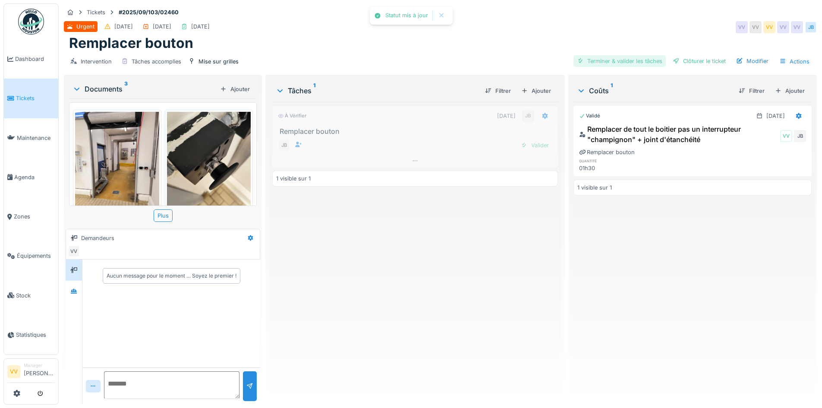
click at [612, 61] on div "Terminer & valider les tâches" at bounding box center [619, 61] width 92 height 12
click at [688, 59] on div "Clôturer le ticket" at bounding box center [699, 61] width 60 height 12
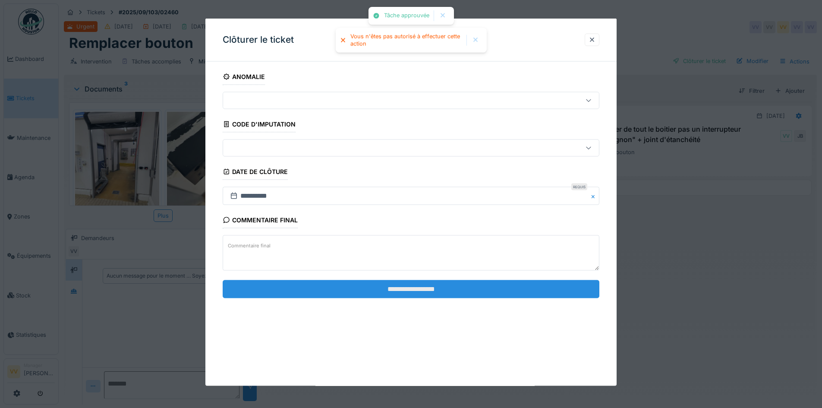
click at [447, 289] on input "**********" at bounding box center [411, 289] width 377 height 18
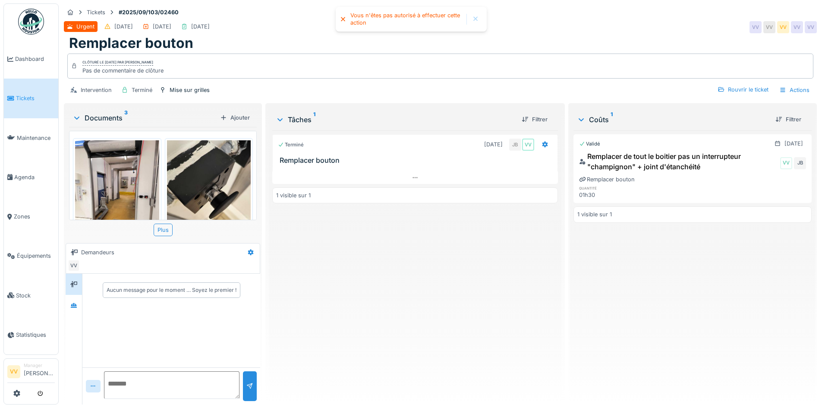
click at [24, 94] on span "Tickets" at bounding box center [35, 98] width 39 height 8
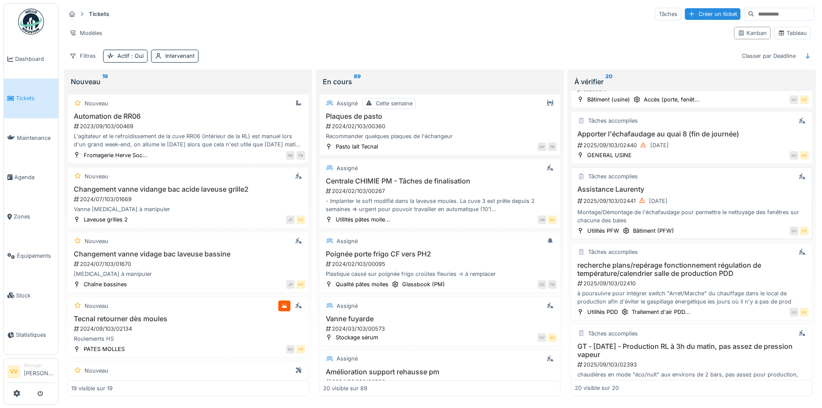
scroll to position [949, 0]
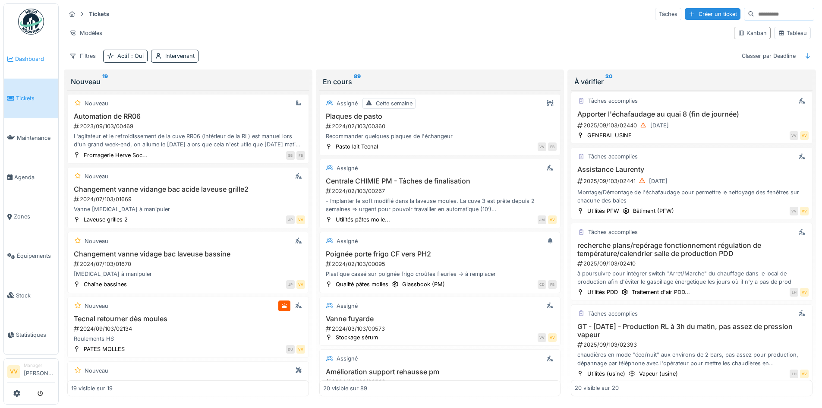
click at [31, 62] on span "Dashboard" at bounding box center [35, 59] width 40 height 8
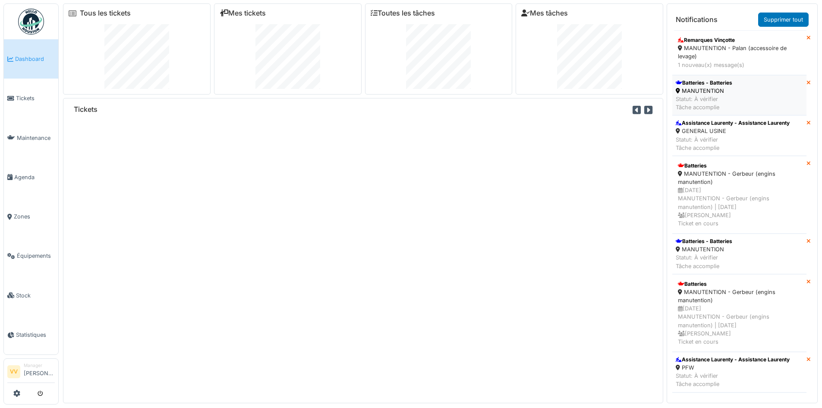
click at [729, 90] on div "MANUTENTION" at bounding box center [704, 91] width 57 height 8
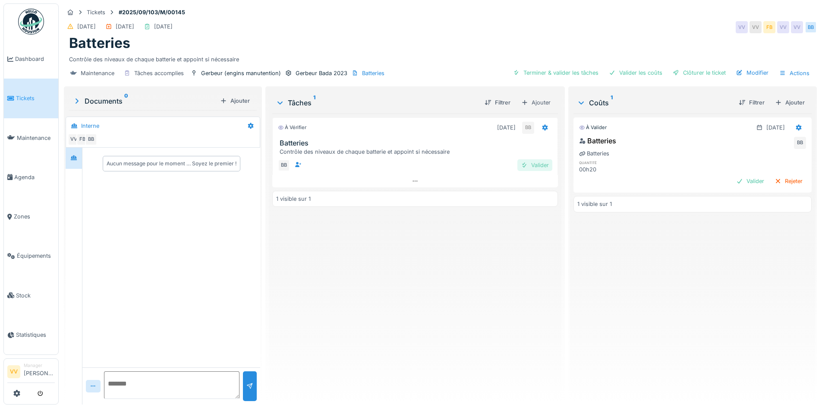
click at [536, 161] on div "Valider" at bounding box center [534, 165] width 35 height 12
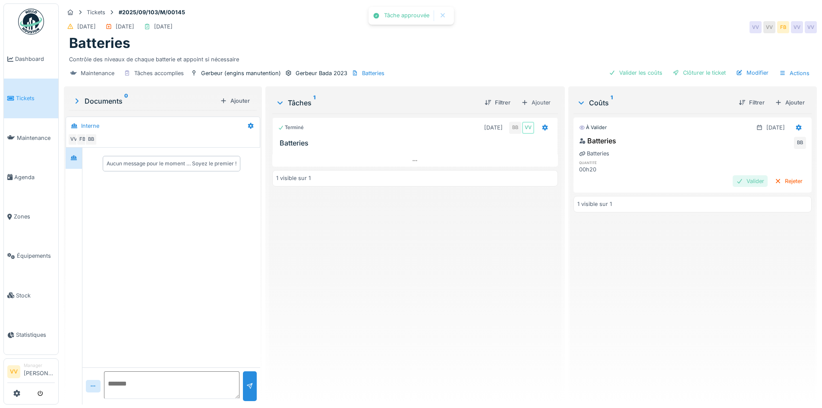
click at [734, 179] on div "Valider" at bounding box center [749, 181] width 35 height 12
click at [696, 71] on div "Clôturer le ticket" at bounding box center [699, 73] width 60 height 12
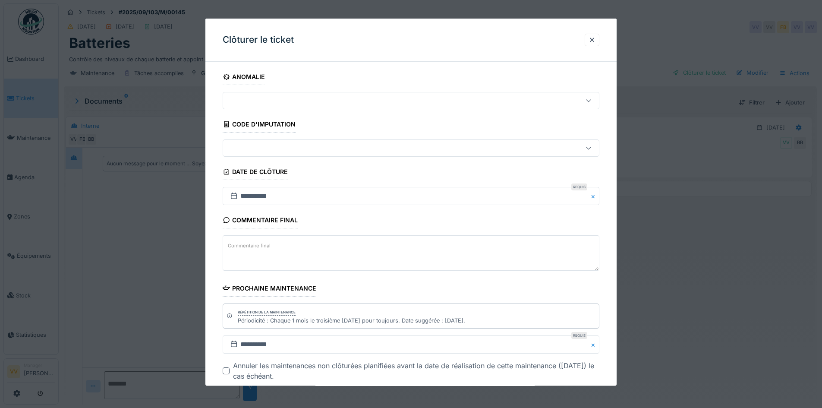
scroll to position [48, 0]
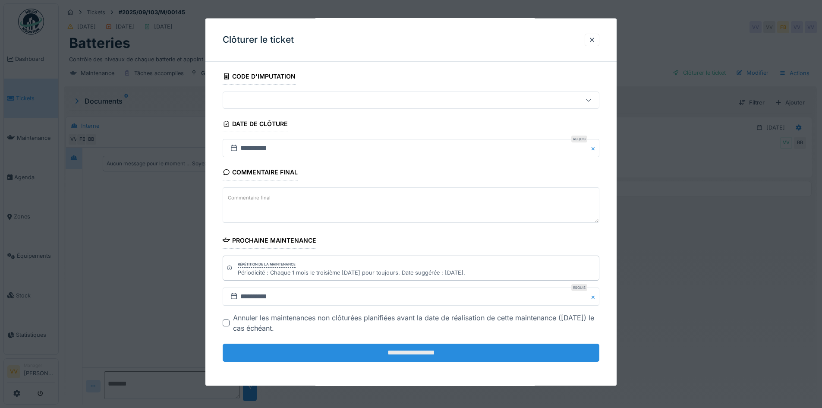
click at [453, 347] on input "**********" at bounding box center [411, 352] width 377 height 18
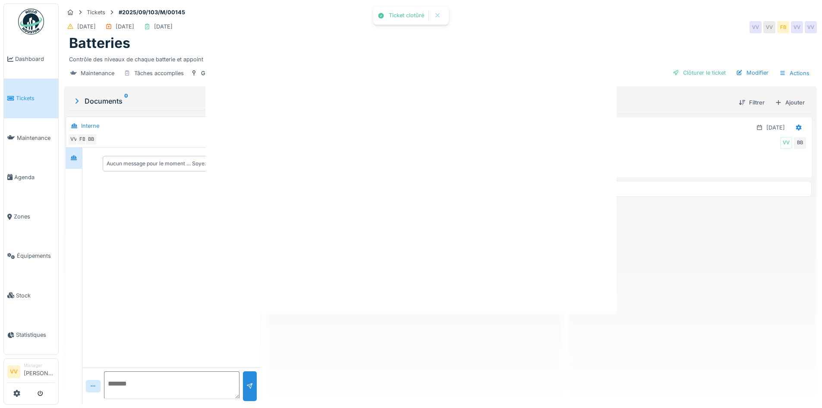
scroll to position [0, 0]
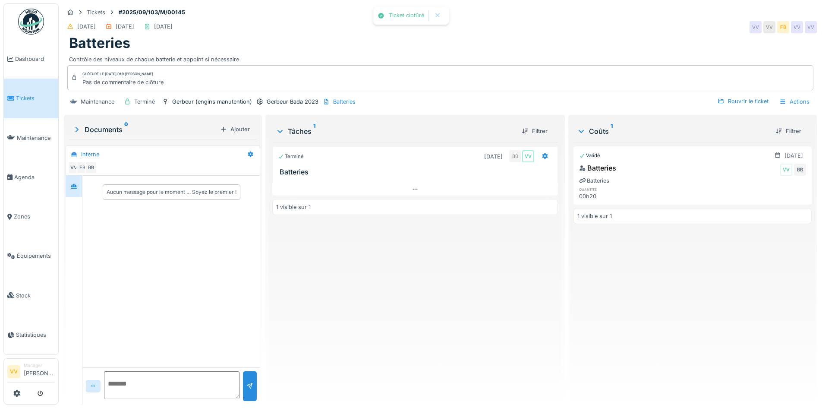
click at [454, 339] on div "Terminé 15/09/2025 BB VV Batteries 1 visible sur 1" at bounding box center [414, 269] width 285 height 255
click at [13, 59] on icon at bounding box center [10, 59] width 6 height 6
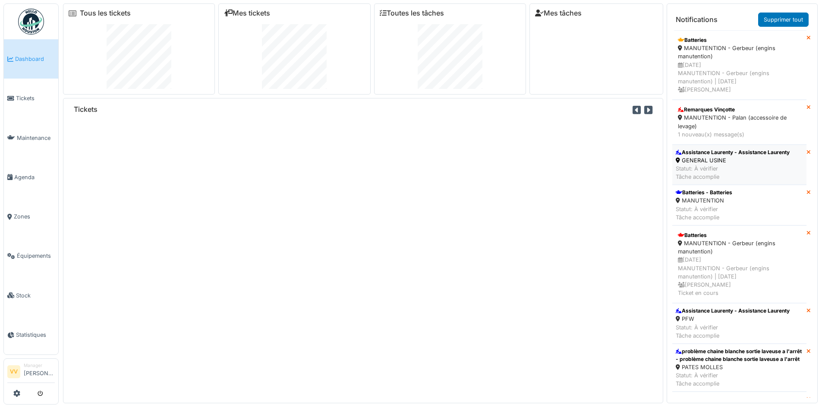
click at [732, 167] on div "Statut: À vérifier Tâche accomplie" at bounding box center [733, 172] width 114 height 16
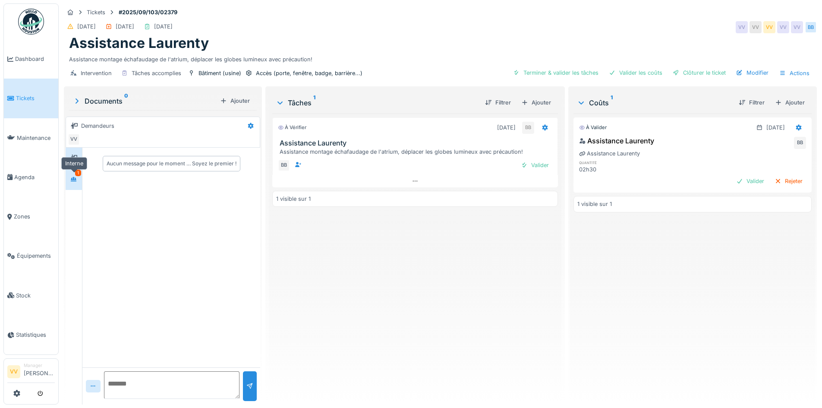
click at [80, 178] on div at bounding box center [73, 179] width 13 height 11
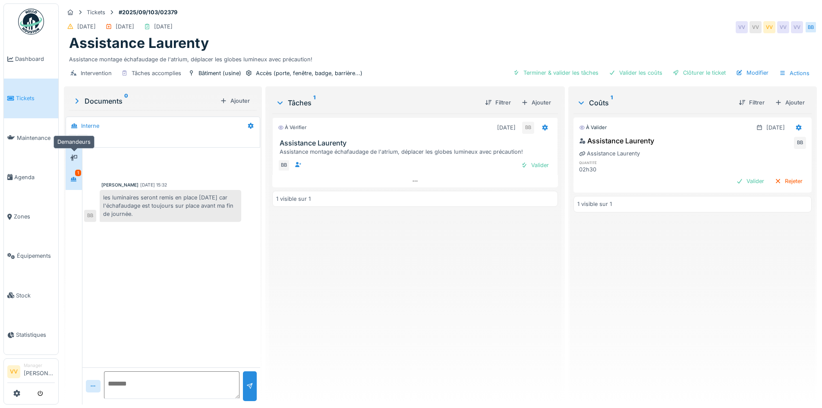
click at [76, 151] on div at bounding box center [73, 158] width 13 height 14
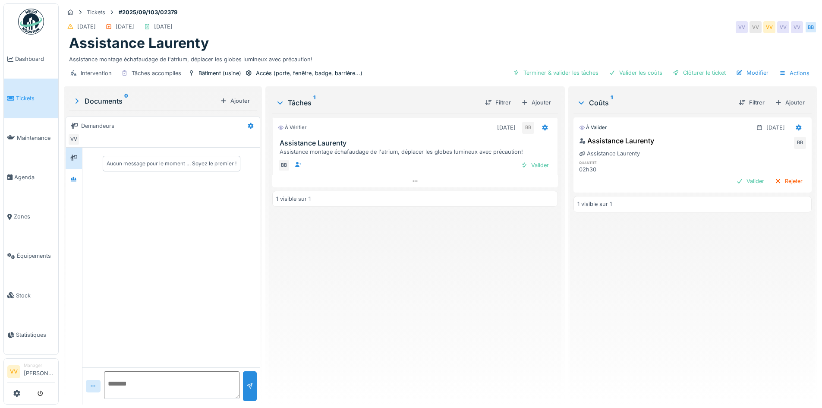
drag, startPoint x: 534, startPoint y: 165, endPoint x: 578, endPoint y: 158, distance: 43.8
click at [535, 165] on div "Valider" at bounding box center [534, 165] width 35 height 12
click at [745, 180] on div "Valider" at bounding box center [749, 181] width 35 height 12
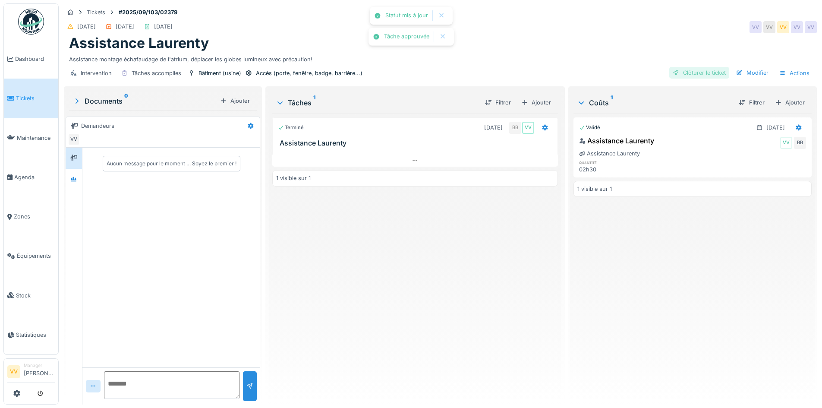
click at [681, 72] on div "Clôturer le ticket" at bounding box center [699, 73] width 60 height 12
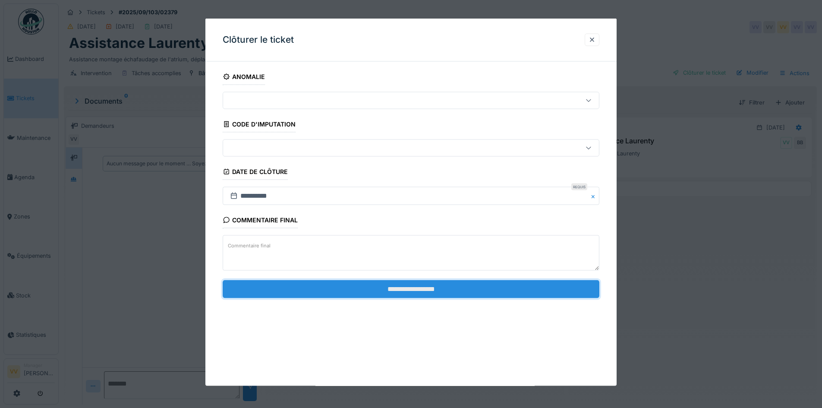
click at [415, 283] on input "**********" at bounding box center [411, 289] width 377 height 18
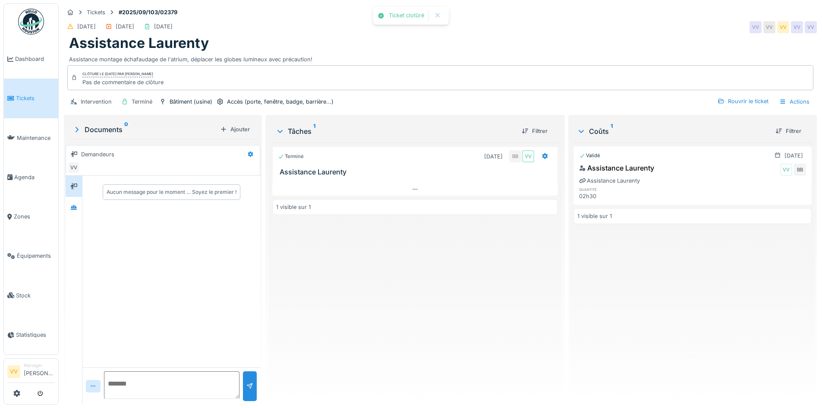
click at [490, 283] on div "Terminé 15/09/2025 BB VV Assistance Laurenty 1 visible sur 1" at bounding box center [414, 269] width 285 height 255
click at [16, 92] on link "Tickets" at bounding box center [31, 98] width 54 height 39
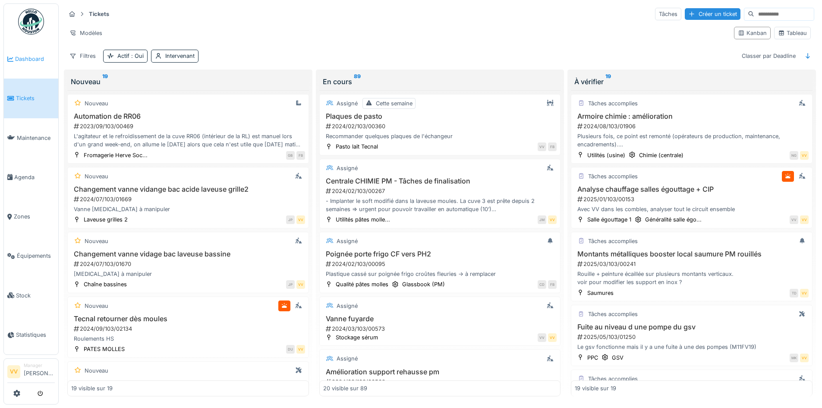
click at [38, 55] on span "Dashboard" at bounding box center [35, 59] width 40 height 8
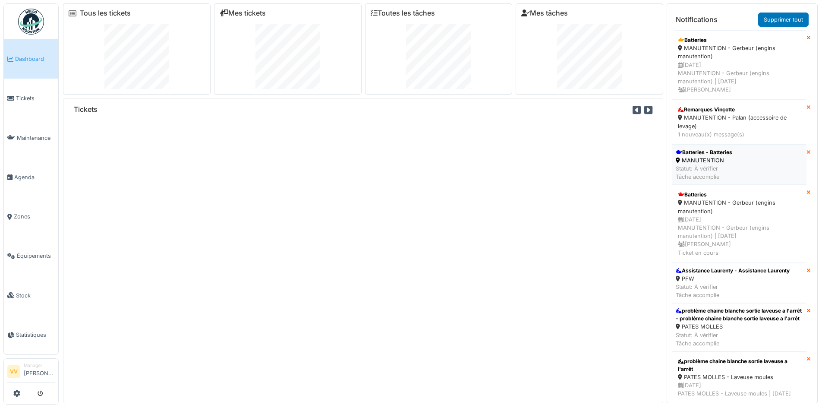
click at [749, 164] on li "Batteries - Batteries MANUTENTION Statut: À vérifier Tâche accomplie" at bounding box center [739, 165] width 134 height 41
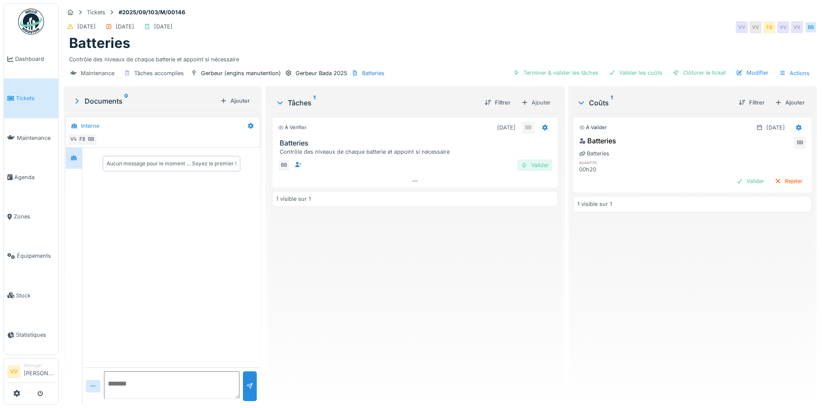
click at [530, 165] on div "Valider" at bounding box center [534, 165] width 35 height 12
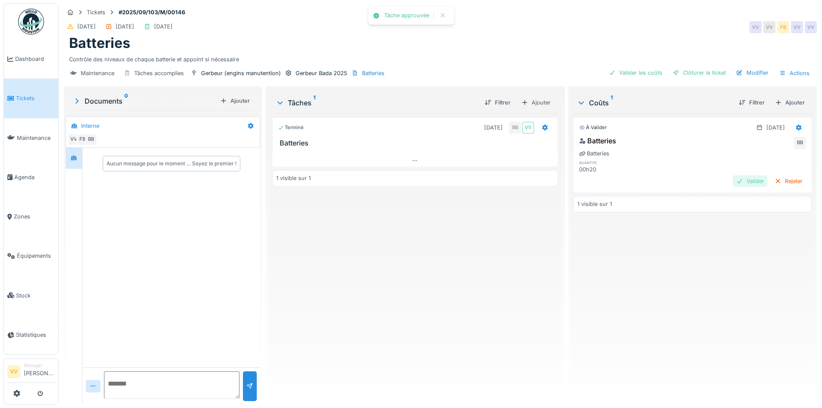
click at [737, 181] on div "Valider" at bounding box center [749, 181] width 35 height 12
click at [697, 68] on div "Clôturer le ticket" at bounding box center [699, 73] width 60 height 12
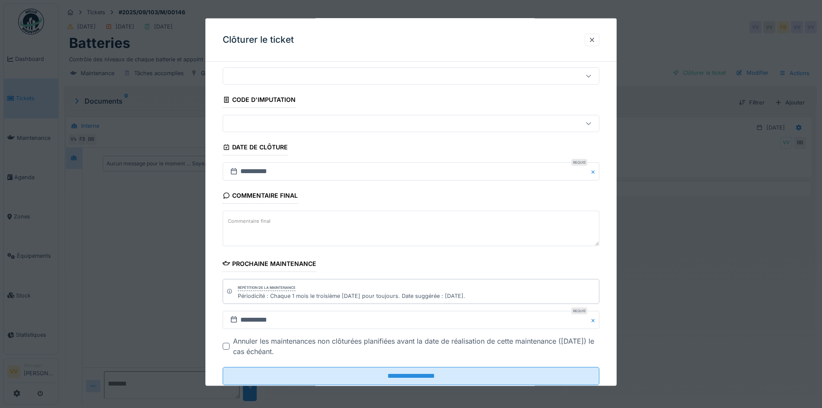
scroll to position [48, 0]
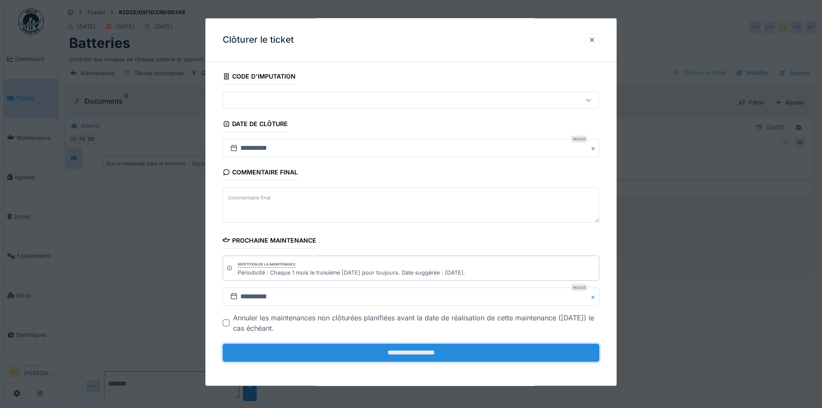
click at [475, 347] on input "**********" at bounding box center [411, 352] width 377 height 18
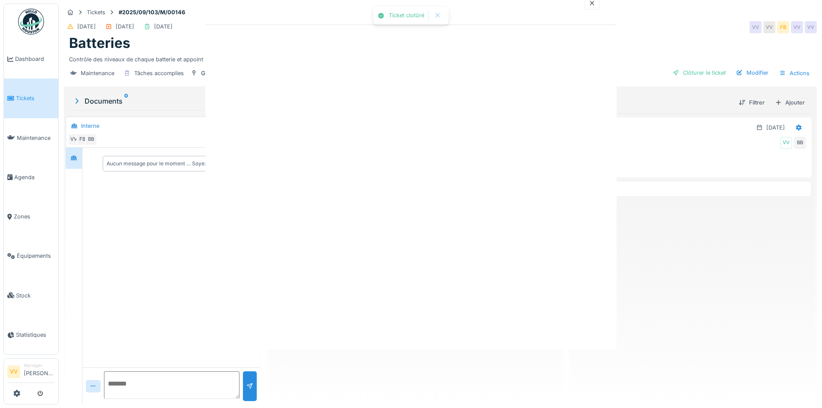
scroll to position [0, 0]
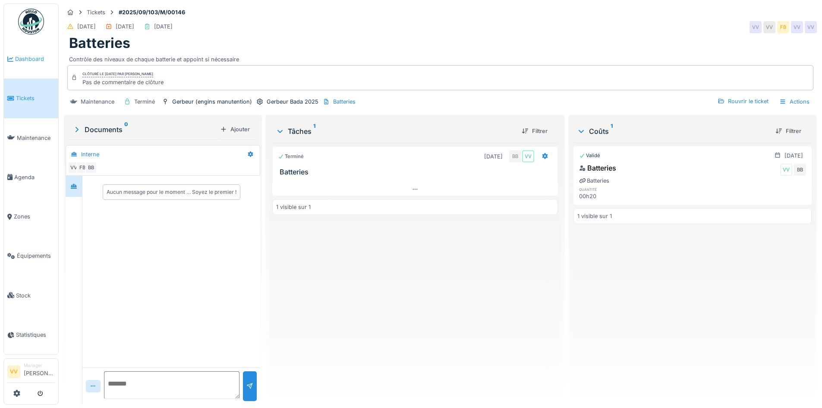
click at [47, 58] on span "Dashboard" at bounding box center [35, 59] width 40 height 8
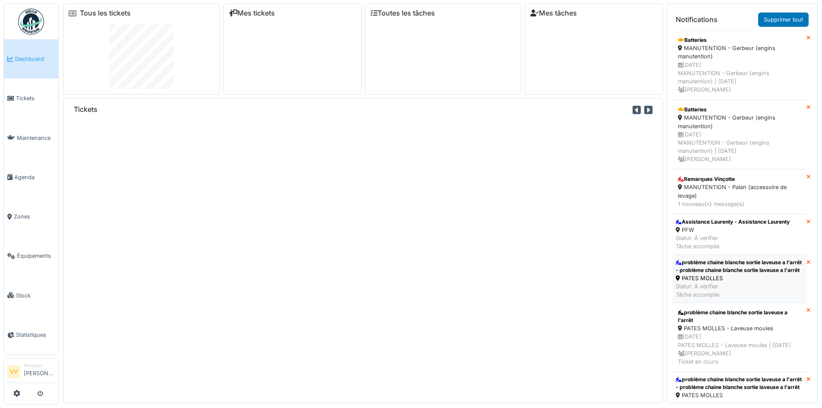
click at [737, 274] on div "problème chaine blanche sortie laveuse a l'arrêt - problème chaine blanche sort…" at bounding box center [739, 266] width 127 height 16
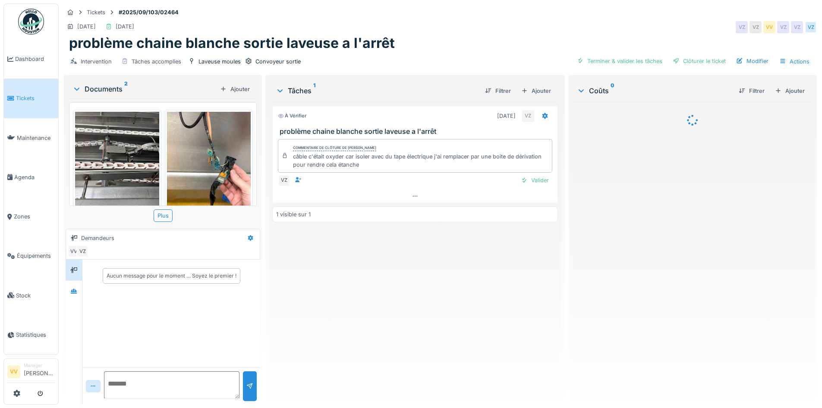
click at [110, 159] on img at bounding box center [117, 168] width 84 height 112
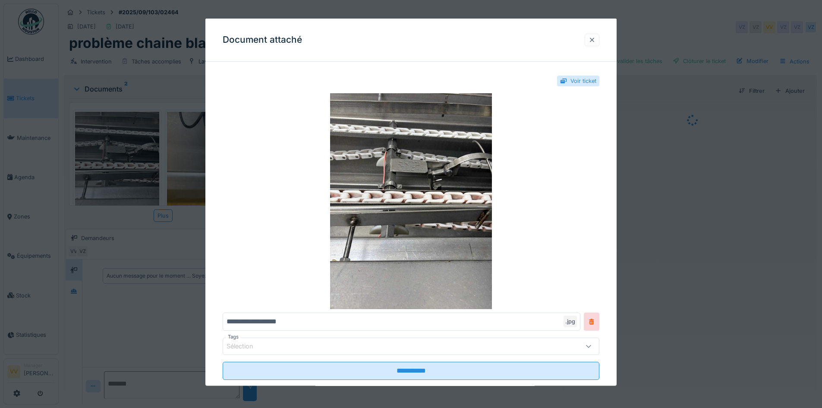
click at [591, 40] on div at bounding box center [591, 39] width 15 height 13
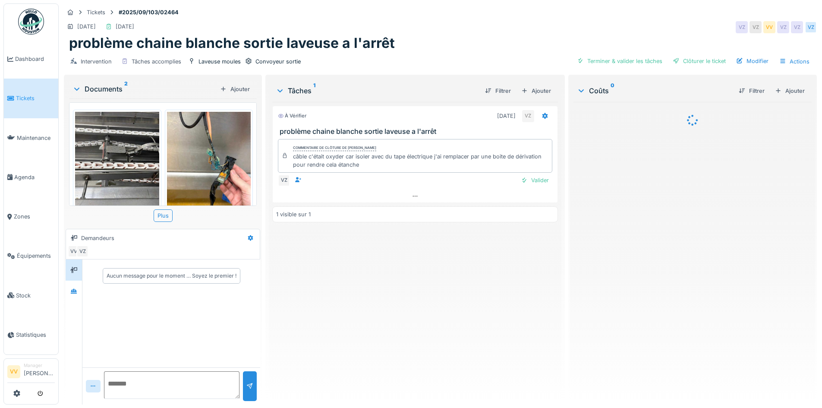
click at [207, 130] on img at bounding box center [209, 168] width 84 height 112
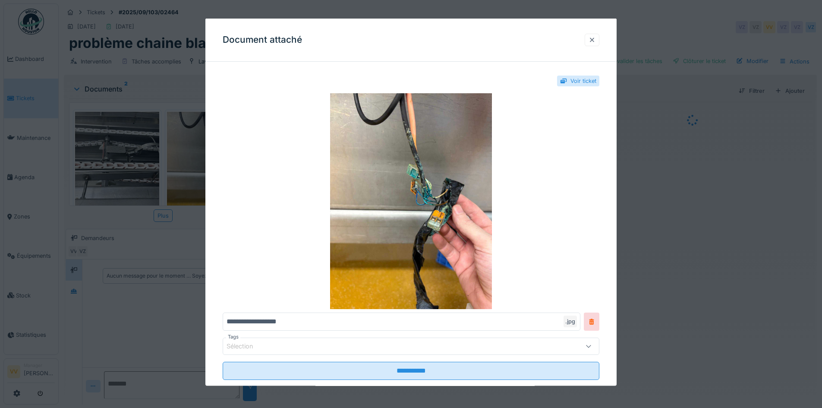
click at [594, 43] on div at bounding box center [591, 39] width 7 height 8
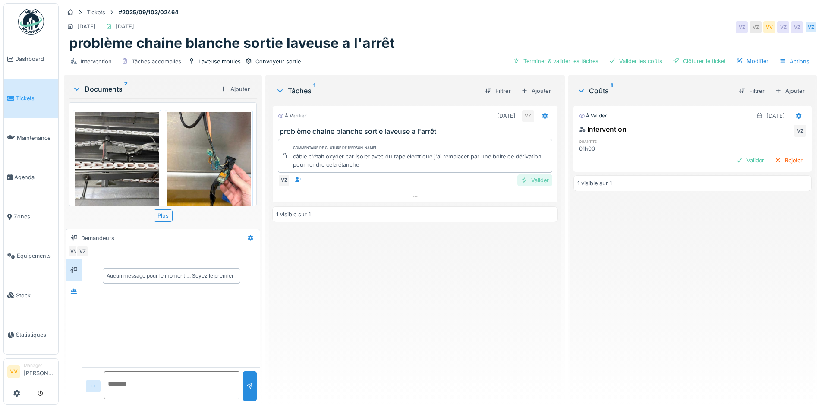
click at [530, 182] on div "Valider" at bounding box center [534, 180] width 35 height 12
click at [732, 155] on div "Valider" at bounding box center [749, 160] width 35 height 12
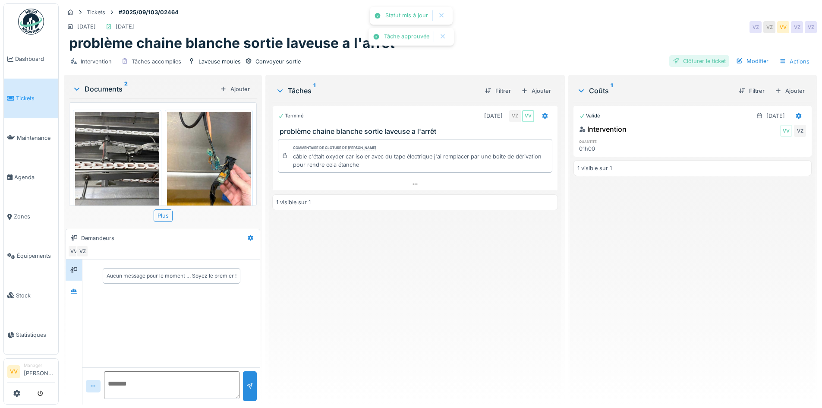
click at [687, 58] on div "Clôturer le ticket" at bounding box center [699, 61] width 60 height 12
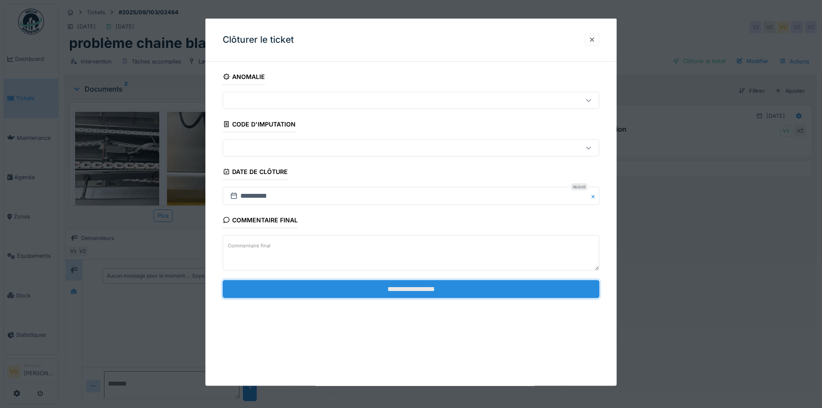
click at [425, 292] on input "**********" at bounding box center [411, 289] width 377 height 18
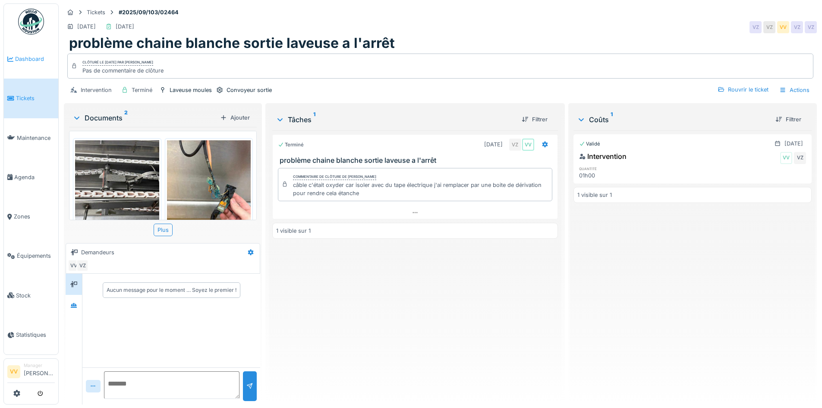
click at [32, 53] on link "Dashboard" at bounding box center [31, 58] width 54 height 39
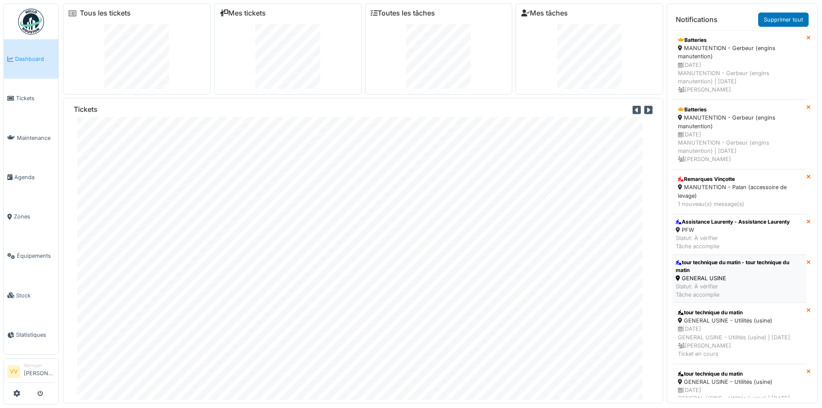
click at [738, 267] on div "tour technique du matin - tour technique du matin" at bounding box center [739, 266] width 127 height 16
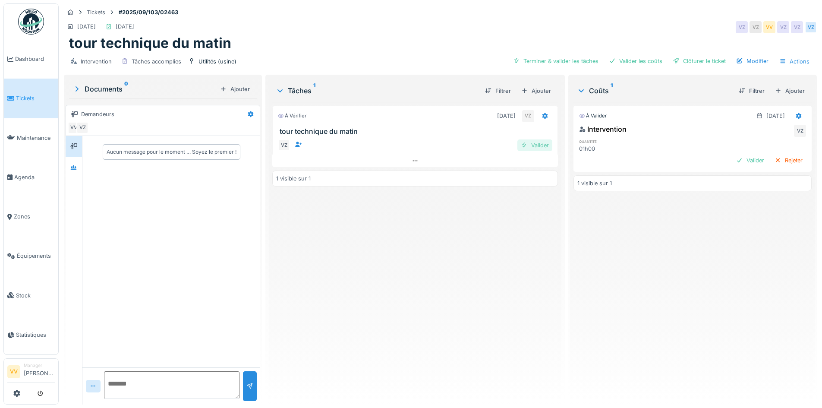
click at [528, 148] on div "Valider" at bounding box center [534, 145] width 35 height 12
click at [732, 156] on div "Valider" at bounding box center [749, 160] width 35 height 12
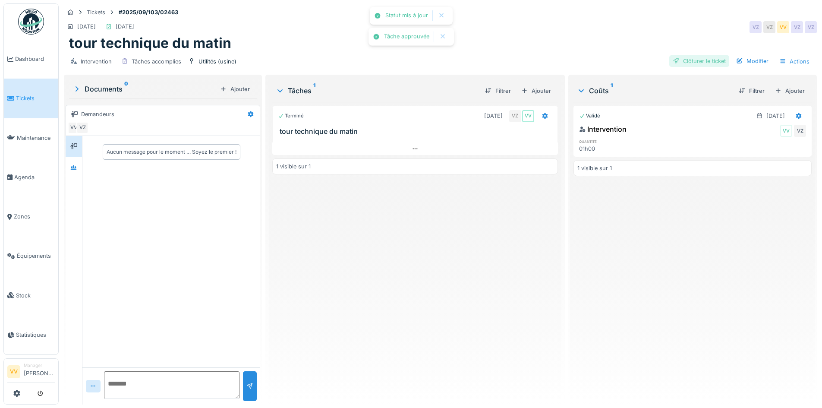
click at [701, 62] on div "Clôturer le ticket" at bounding box center [699, 61] width 60 height 12
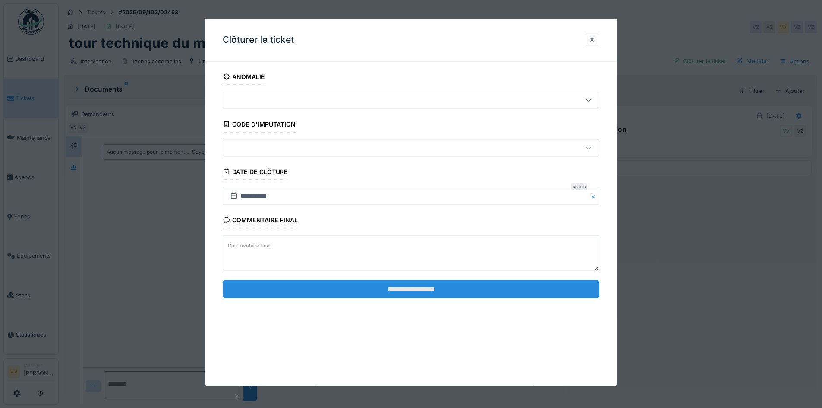
click at [391, 292] on input "**********" at bounding box center [411, 289] width 377 height 18
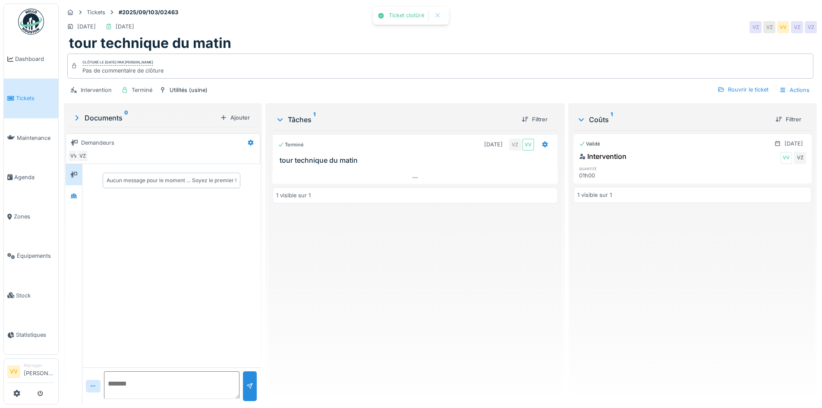
click at [361, 277] on div "Terminé [DATE] VZ VV tour technique du matin 1 visible sur 1" at bounding box center [414, 263] width 285 height 267
click at [23, 55] on span "Dashboard" at bounding box center [35, 59] width 40 height 8
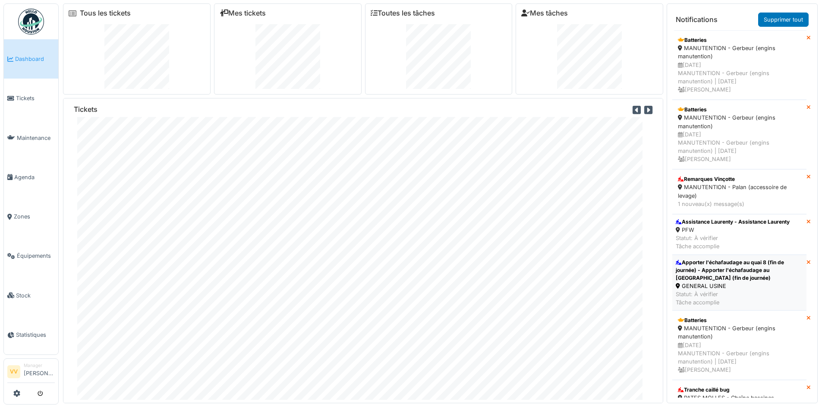
click at [730, 275] on div "Apporter l'échafaudage au quai 8 (fin de journée) - Apporter l'échafaudage au […" at bounding box center [739, 269] width 127 height 23
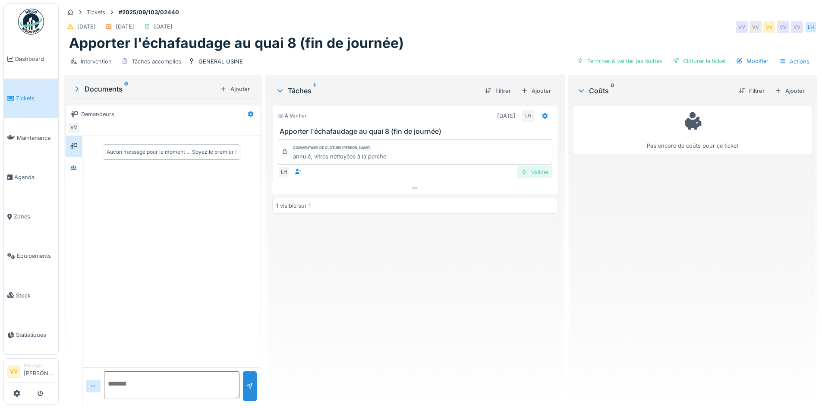
click at [522, 173] on div at bounding box center [524, 172] width 7 height 8
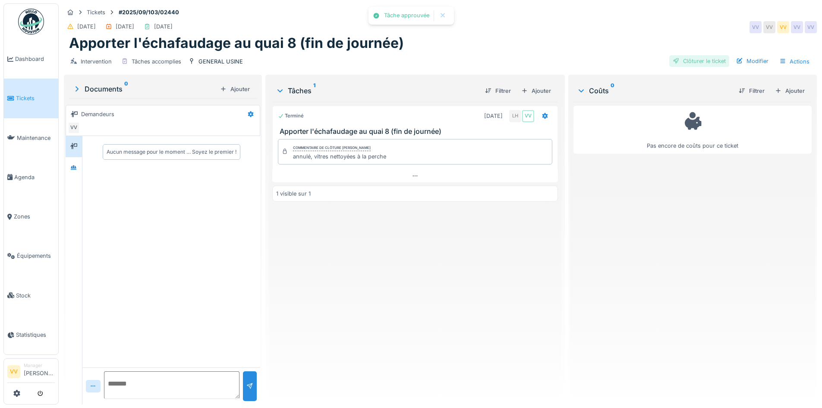
click at [675, 56] on div "Clôturer le ticket" at bounding box center [699, 61] width 60 height 12
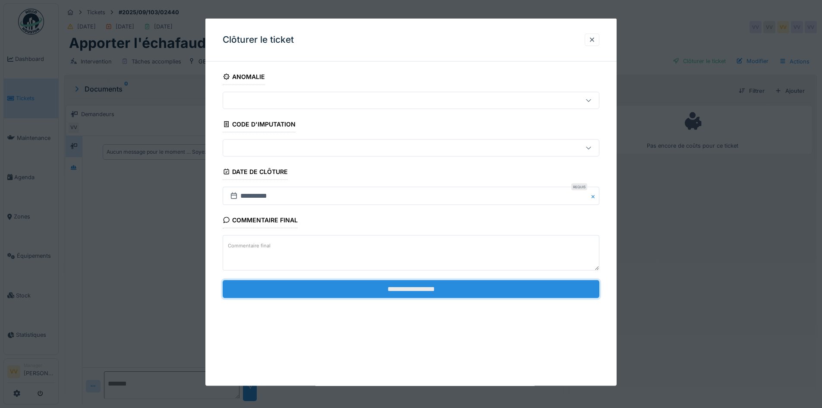
click at [403, 292] on input "**********" at bounding box center [411, 289] width 377 height 18
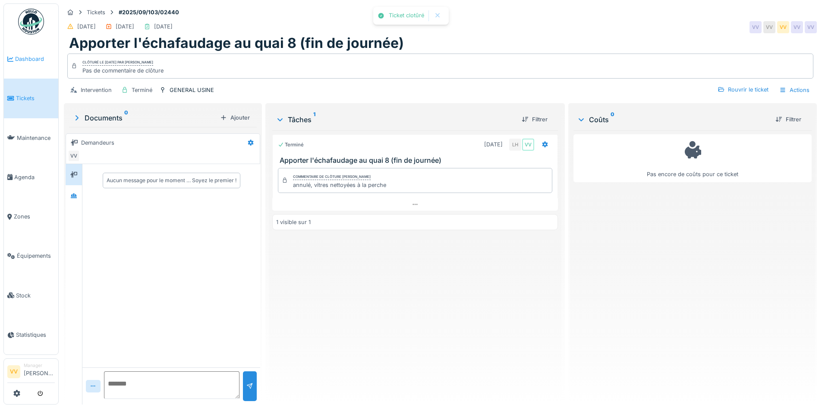
click at [5, 65] on link "Dashboard" at bounding box center [31, 58] width 54 height 39
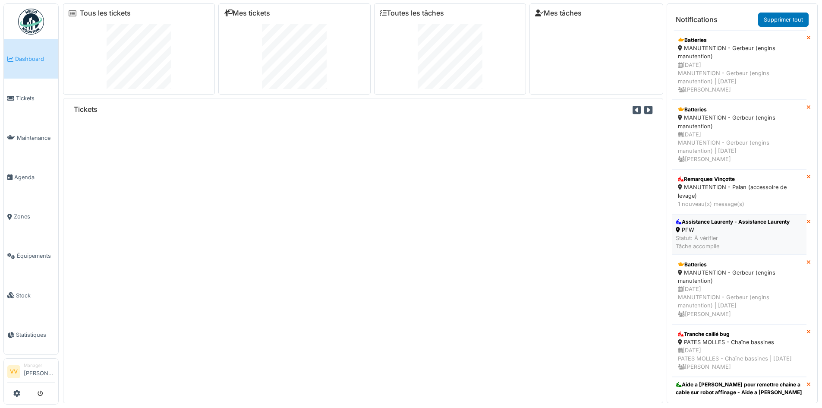
click at [723, 228] on div "PFW" at bounding box center [733, 230] width 114 height 8
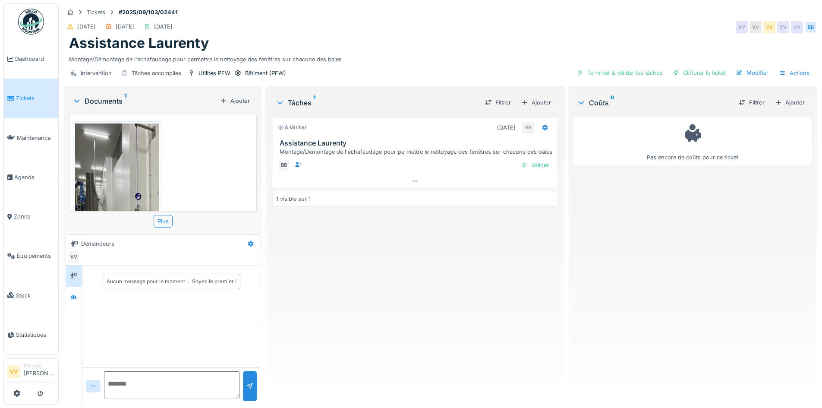
drag, startPoint x: 528, startPoint y: 167, endPoint x: 541, endPoint y: 158, distance: 16.3
click at [530, 168] on div "Valider" at bounding box center [534, 165] width 35 height 12
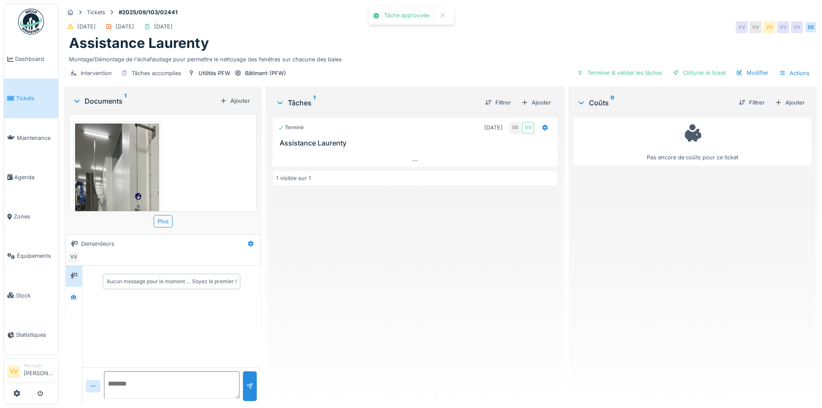
click at [634, 74] on div "Intervention Tâches accomplies Utilités PFW Bâtiment (PFW) Terminer & valider l…" at bounding box center [440, 72] width 753 height 19
click at [698, 72] on div "Clôturer le ticket" at bounding box center [699, 73] width 60 height 12
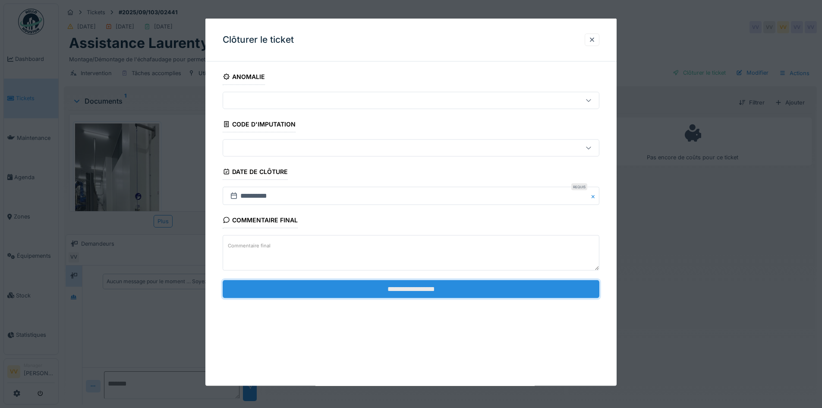
click at [441, 292] on input "**********" at bounding box center [411, 289] width 377 height 18
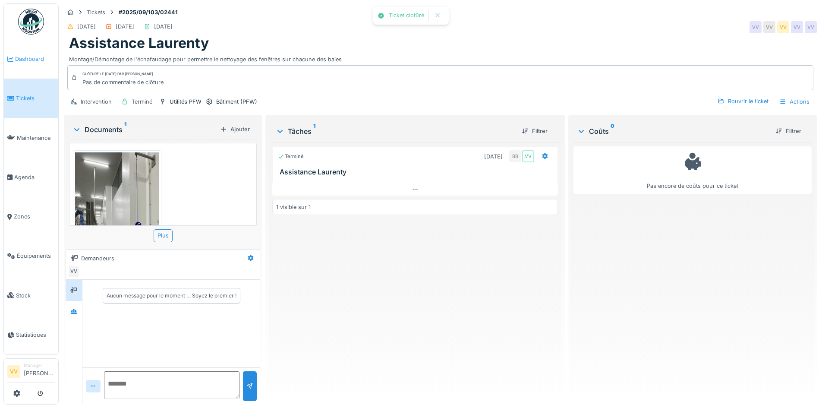
click at [20, 58] on span "Dashboard" at bounding box center [35, 59] width 40 height 8
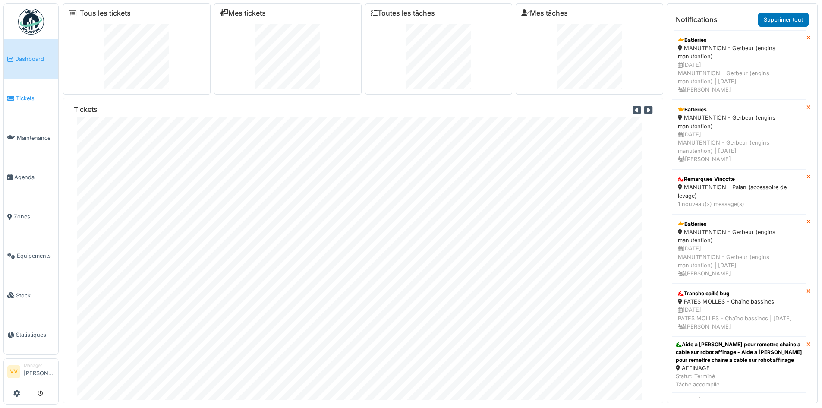
click at [17, 96] on span "Tickets" at bounding box center [35, 98] width 39 height 8
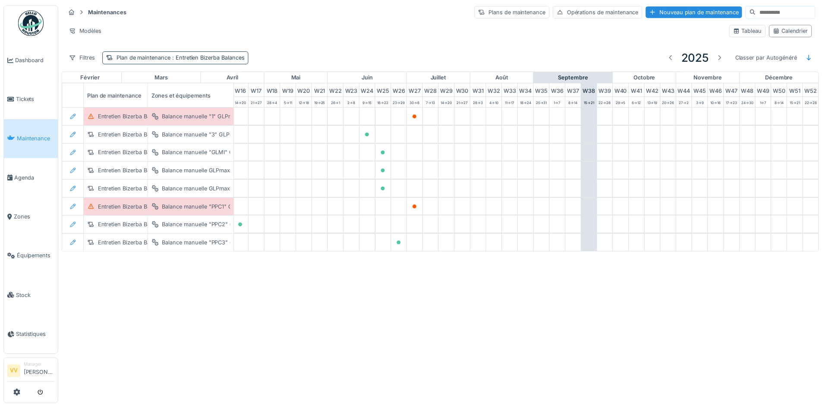
scroll to position [0, 283]
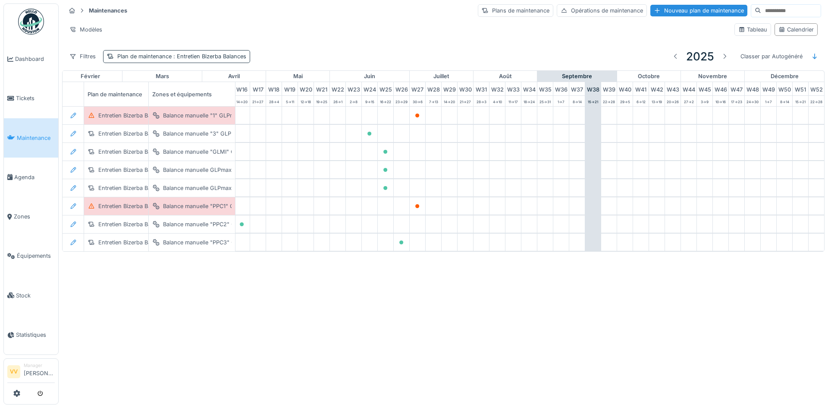
click at [223, 59] on span ": Entretien Bizerba Balances" at bounding box center [209, 56] width 75 height 6
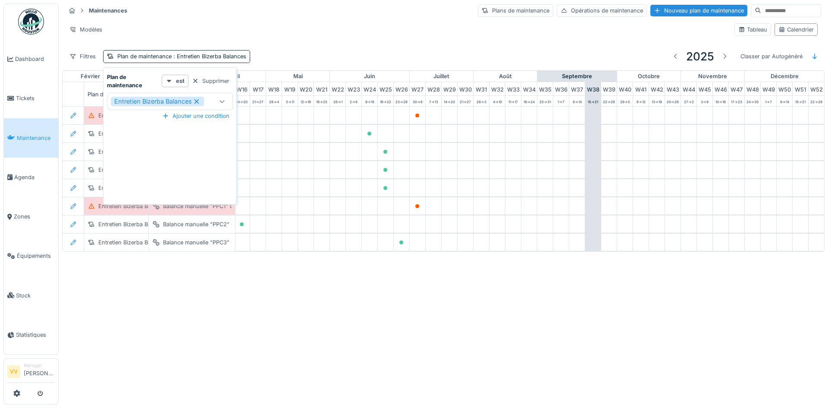
click at [196, 101] on icon at bounding box center [197, 101] width 8 height 6
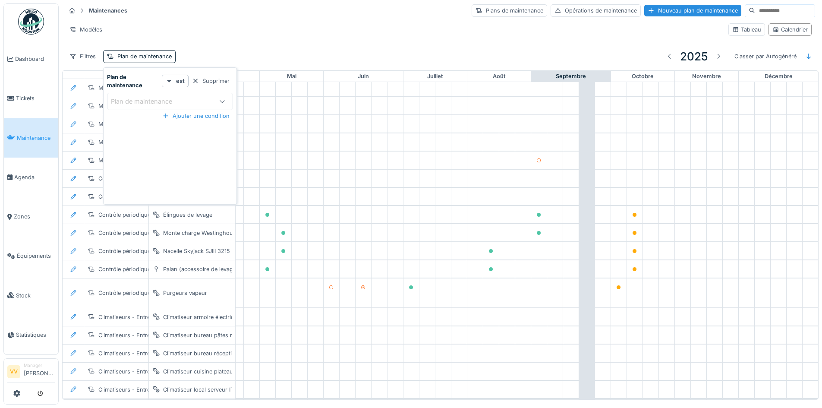
scroll to position [43, 283]
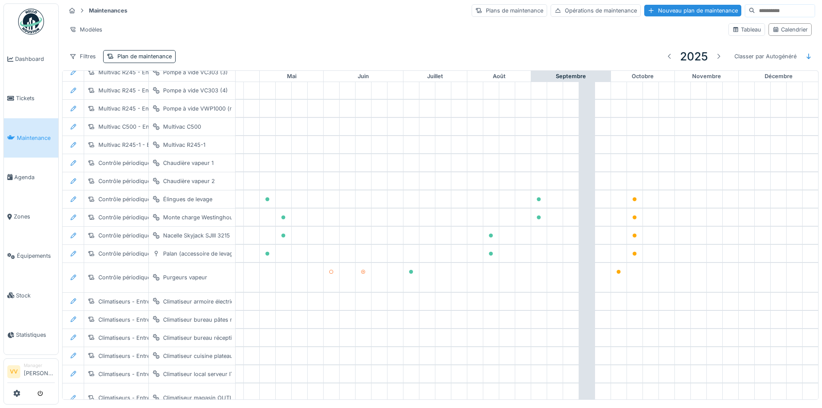
click at [341, 28] on div "Modèles" at bounding box center [394, 29] width 656 height 13
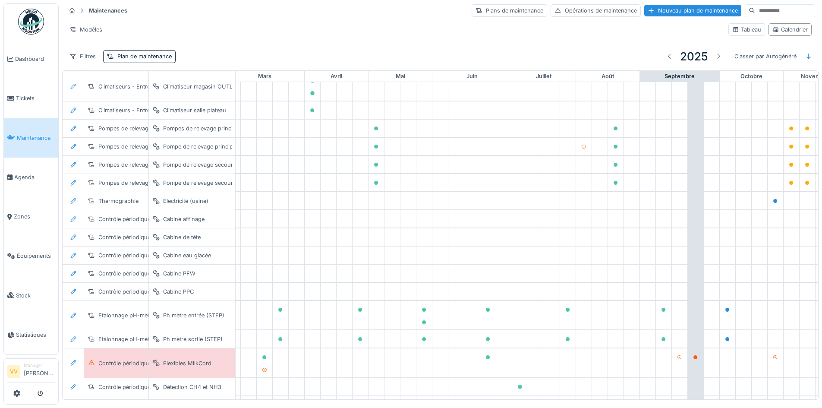
scroll to position [450, 161]
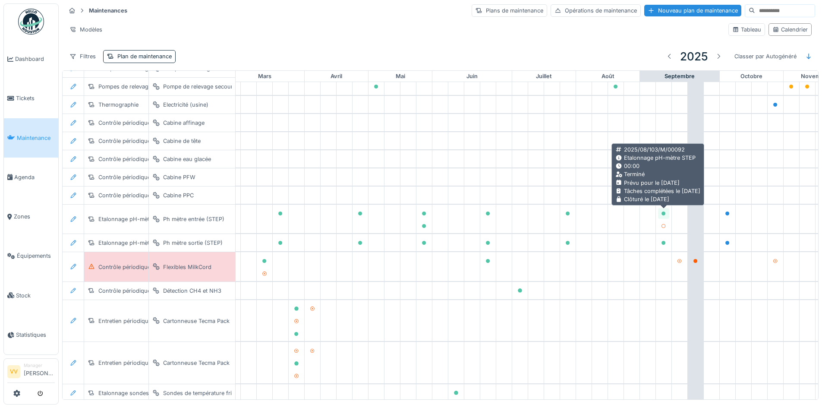
click at [663, 211] on icon at bounding box center [663, 213] width 4 height 4
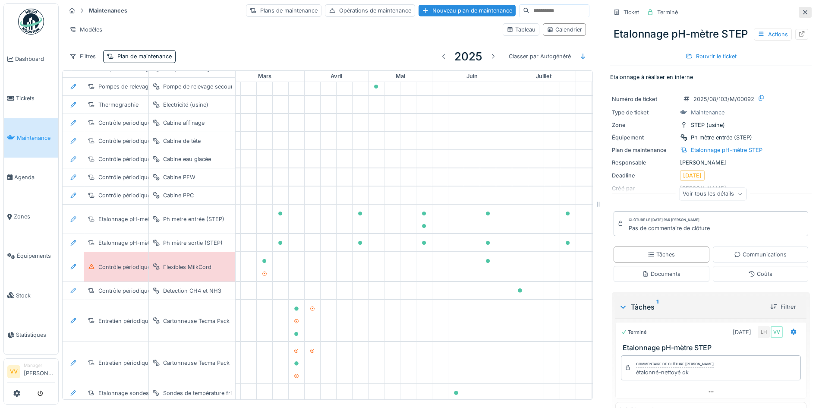
click at [801, 9] on icon at bounding box center [804, 12] width 7 height 6
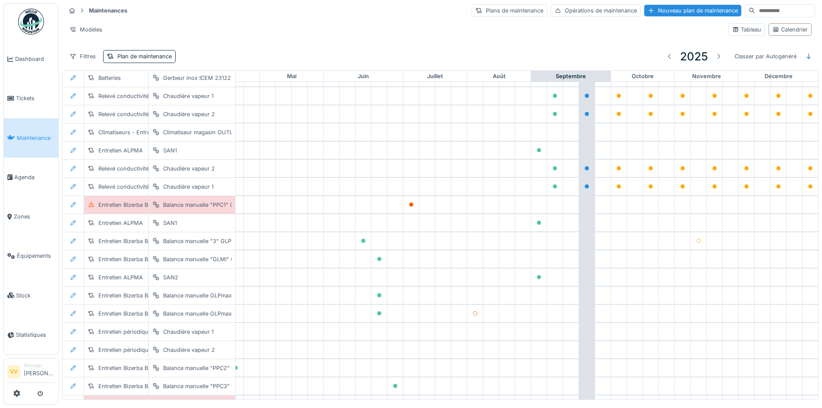
scroll to position [1125, 277]
